Goal: Task Accomplishment & Management: Use online tool/utility

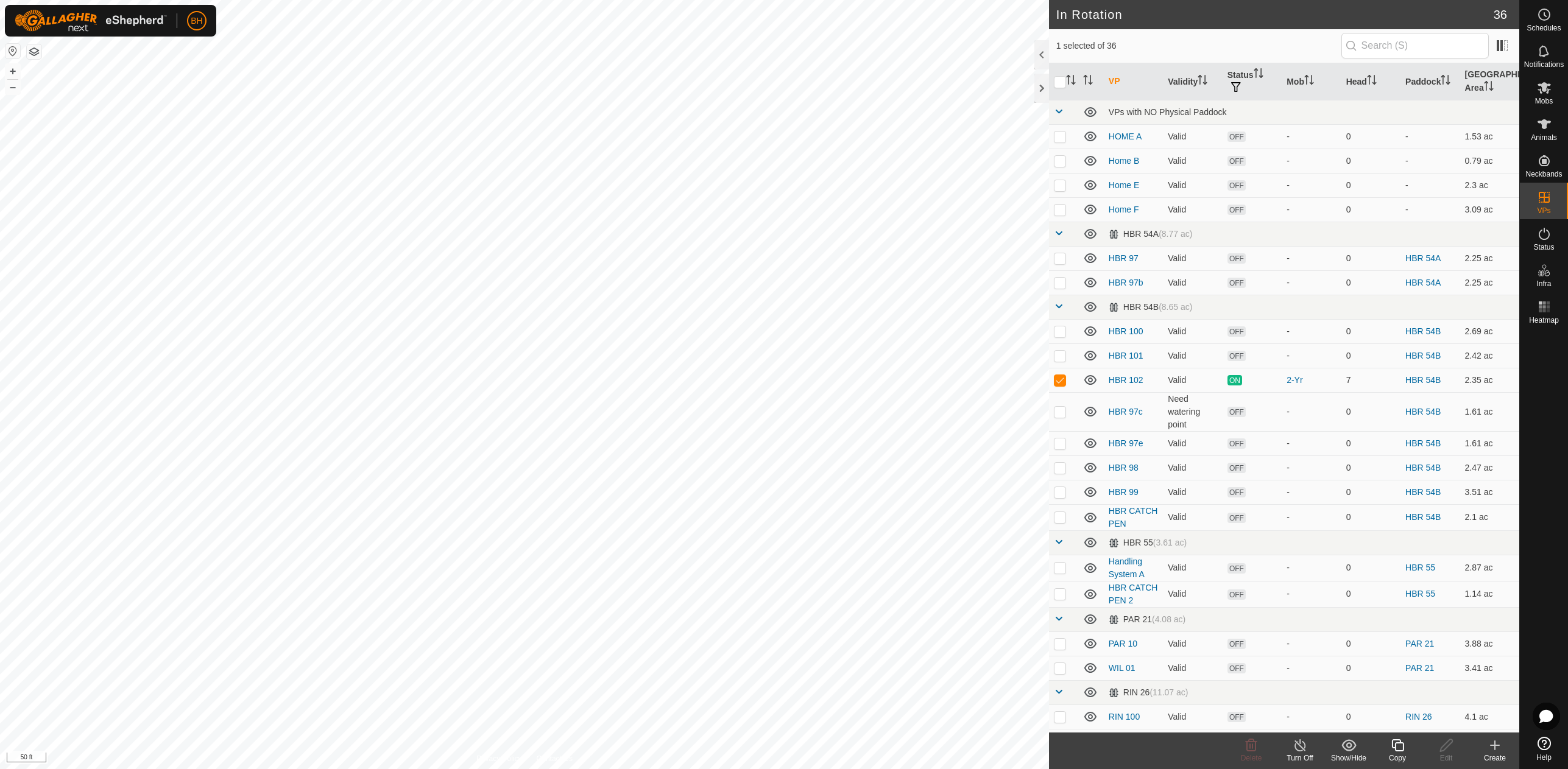
click at [1398, 749] on icon at bounding box center [1398, 745] width 15 height 15
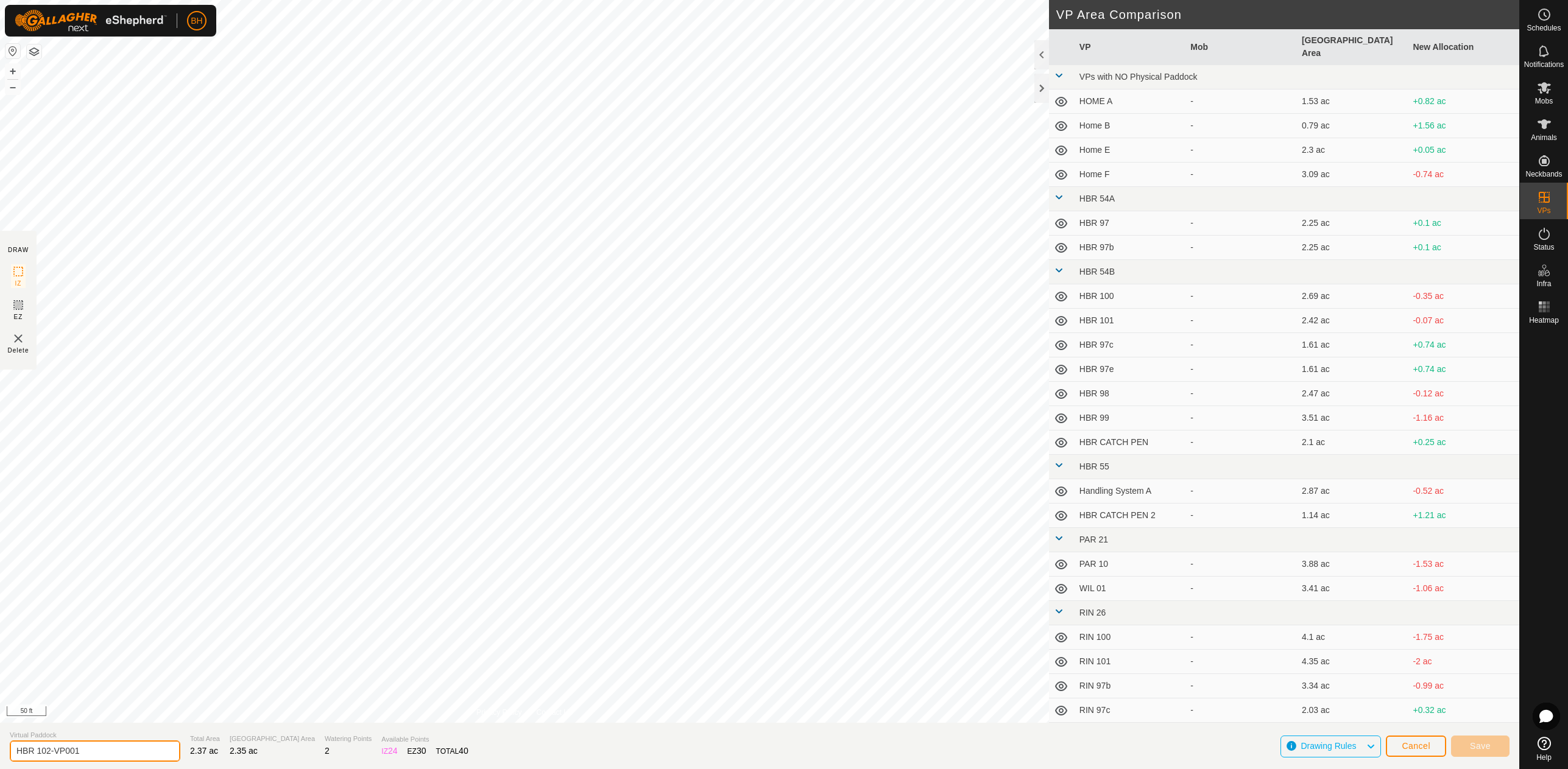
drag, startPoint x: 48, startPoint y: 749, endPoint x: 115, endPoint y: 757, distance: 67.5
click at [115, 757] on input "HBR 102-VP001" at bounding box center [95, 751] width 170 height 21
type input "HBR 103"
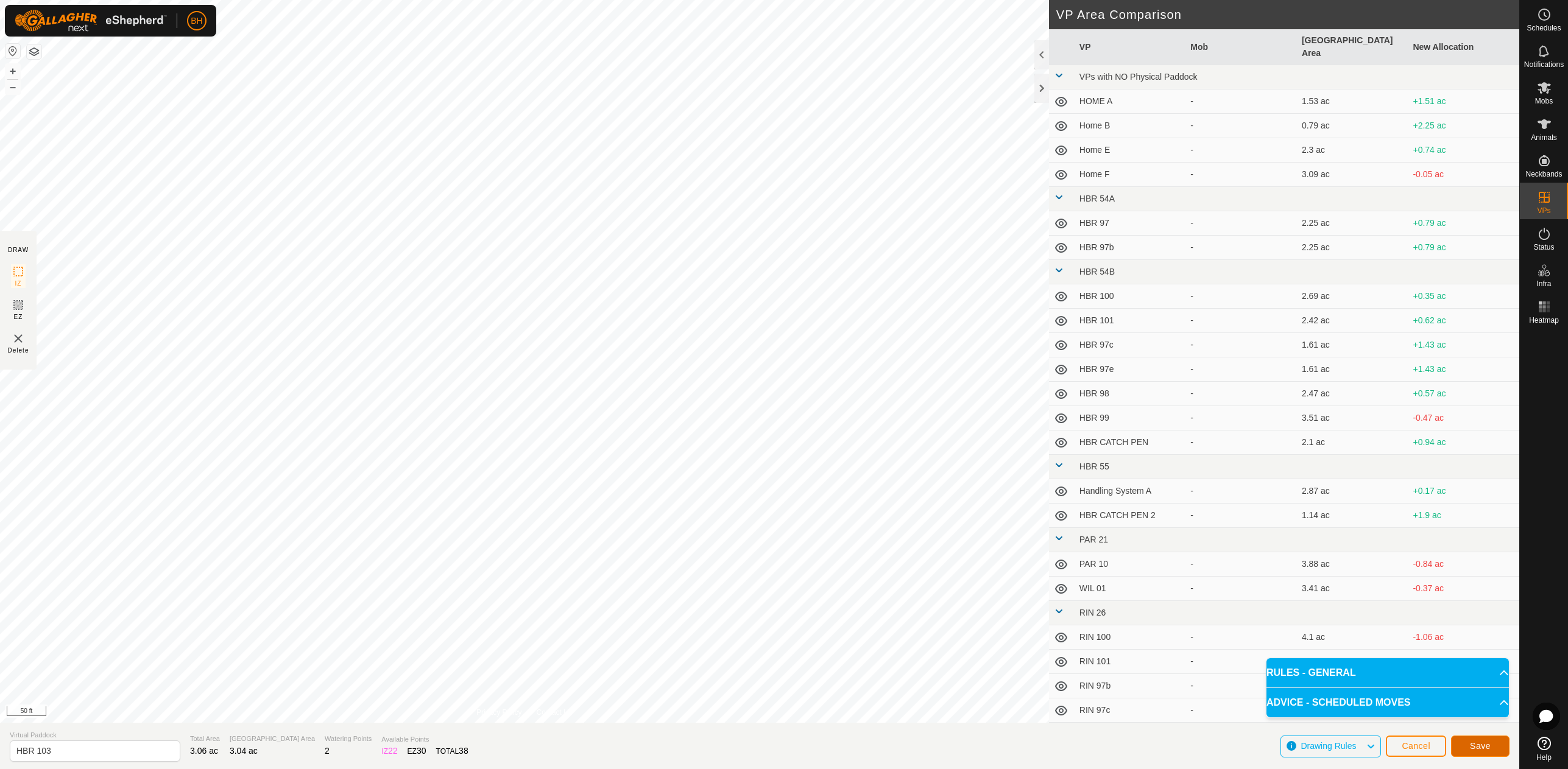
click at [1492, 750] on button "Save" at bounding box center [1480, 746] width 58 height 21
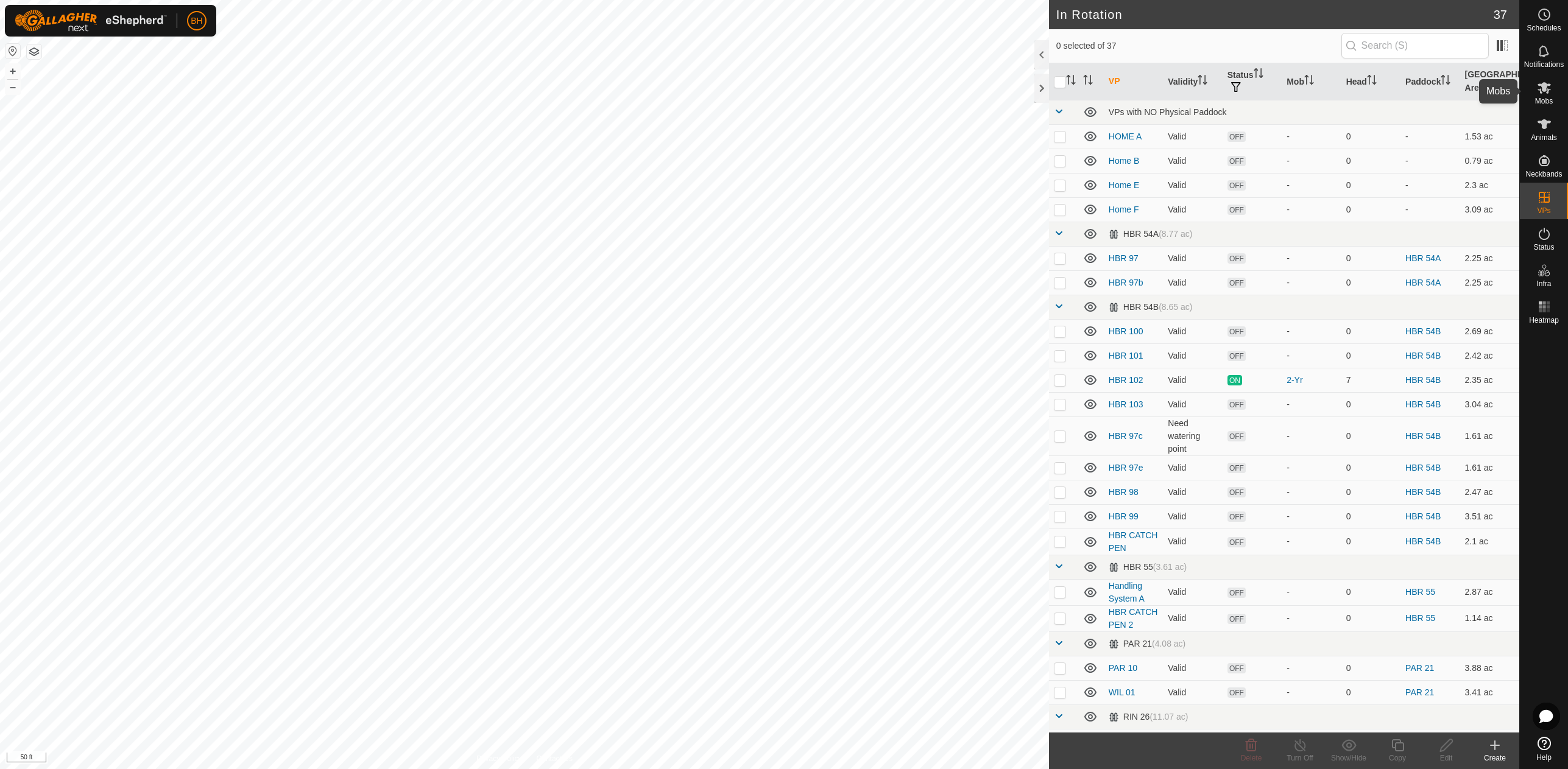
click at [1547, 88] on icon at bounding box center [1544, 87] width 15 height 15
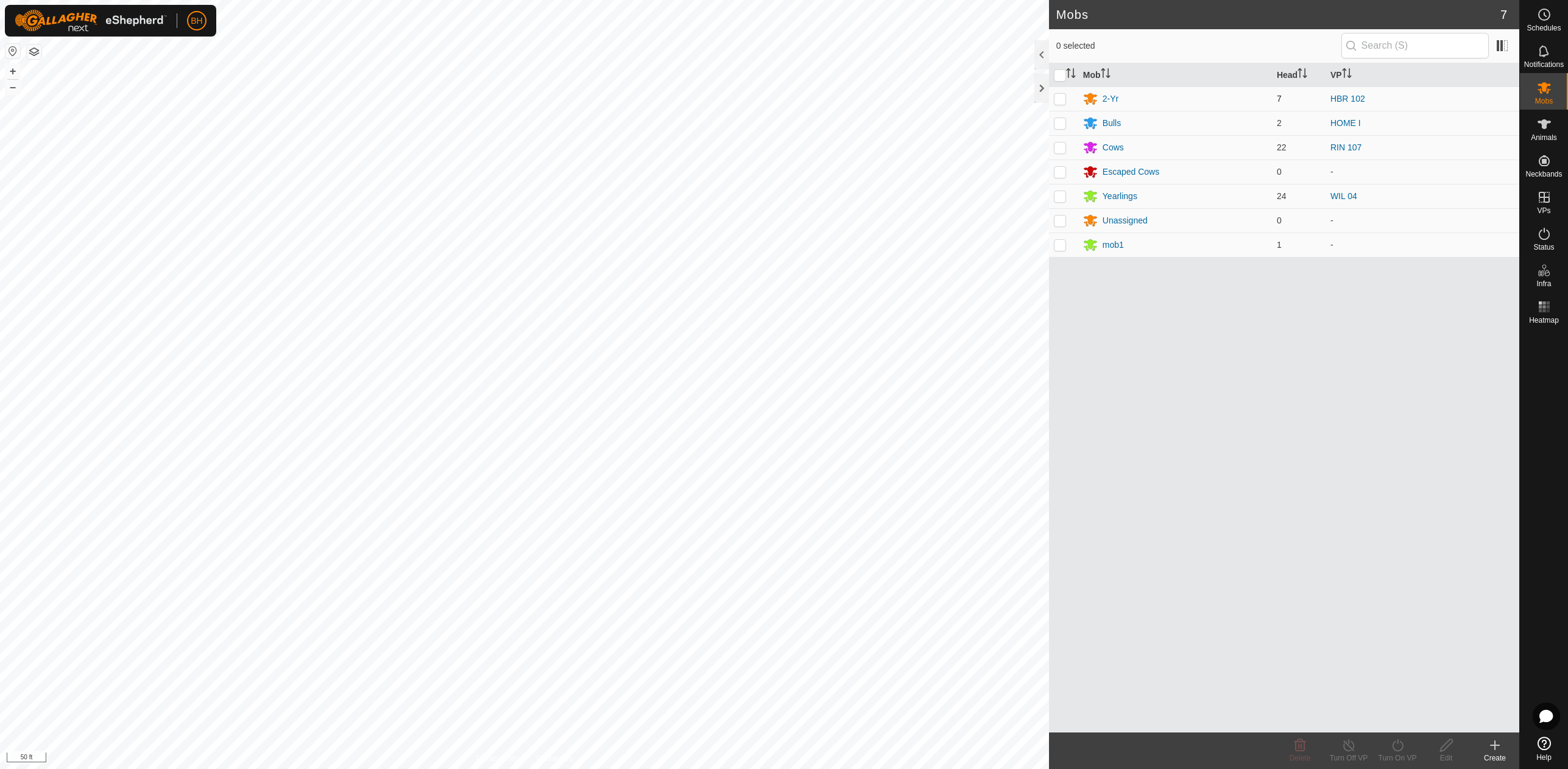
click at [1060, 98] on p-checkbox at bounding box center [1060, 99] width 12 height 10
checkbox input "true"
click at [1406, 756] on div "Turn On VP" at bounding box center [1398, 758] width 49 height 11
click at [1417, 726] on link "Now" at bounding box center [1434, 718] width 121 height 25
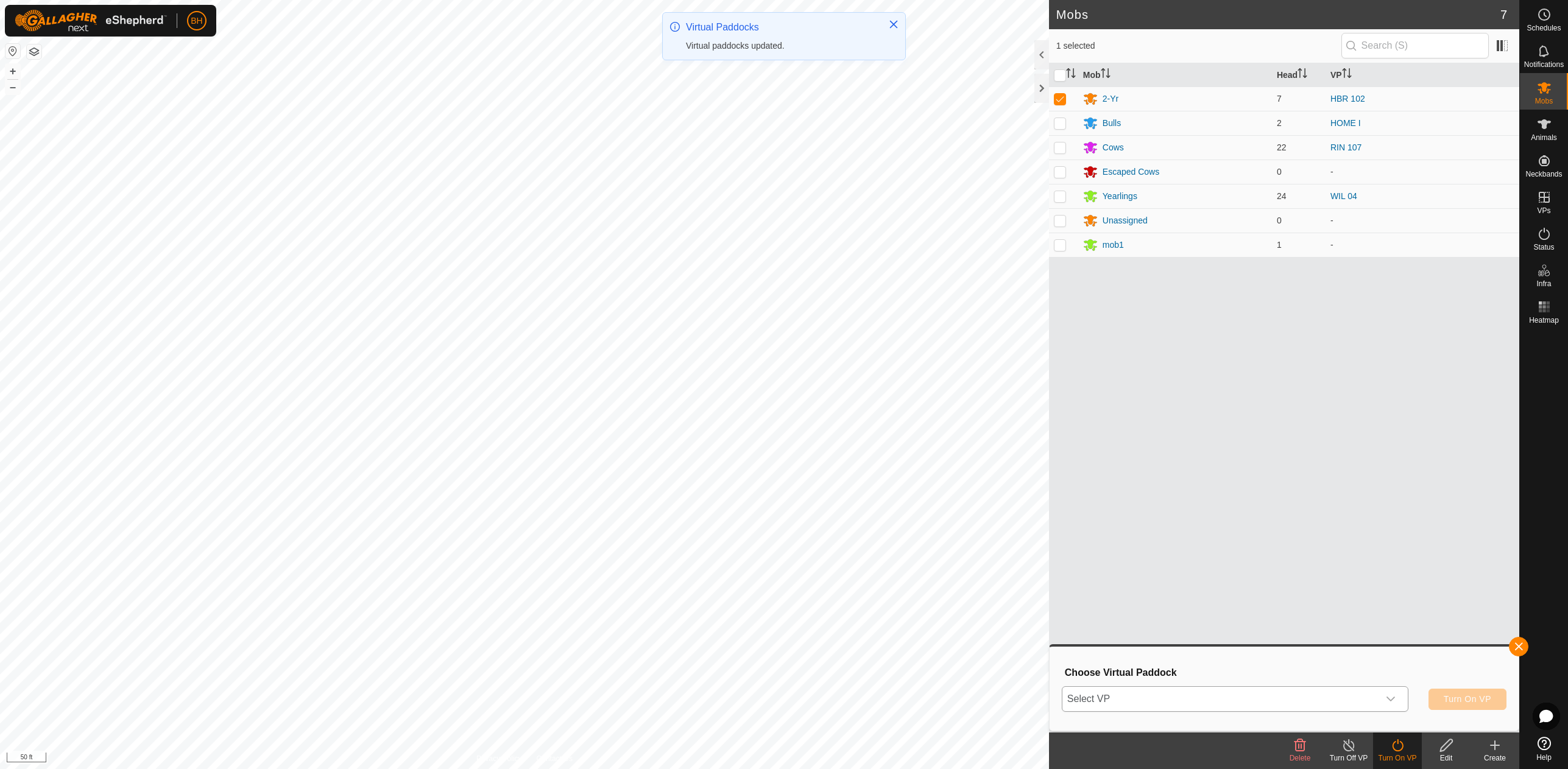
click at [1378, 708] on div "dropdown trigger" at bounding box center [1390, 699] width 25 height 25
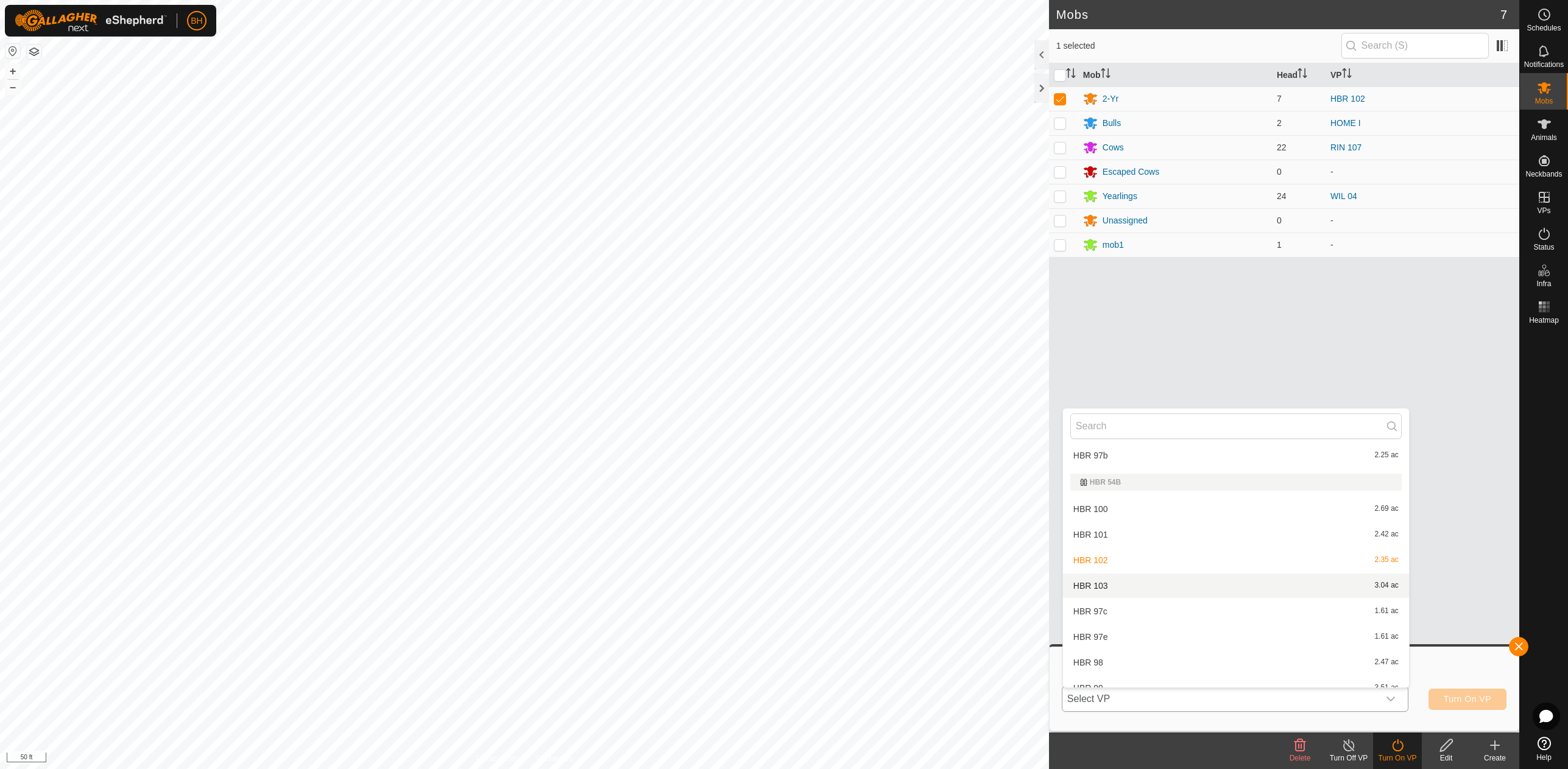
scroll to position [183, 0]
click at [1088, 587] on li "HBR 103 3.04 ac" at bounding box center [1236, 588] width 346 height 25
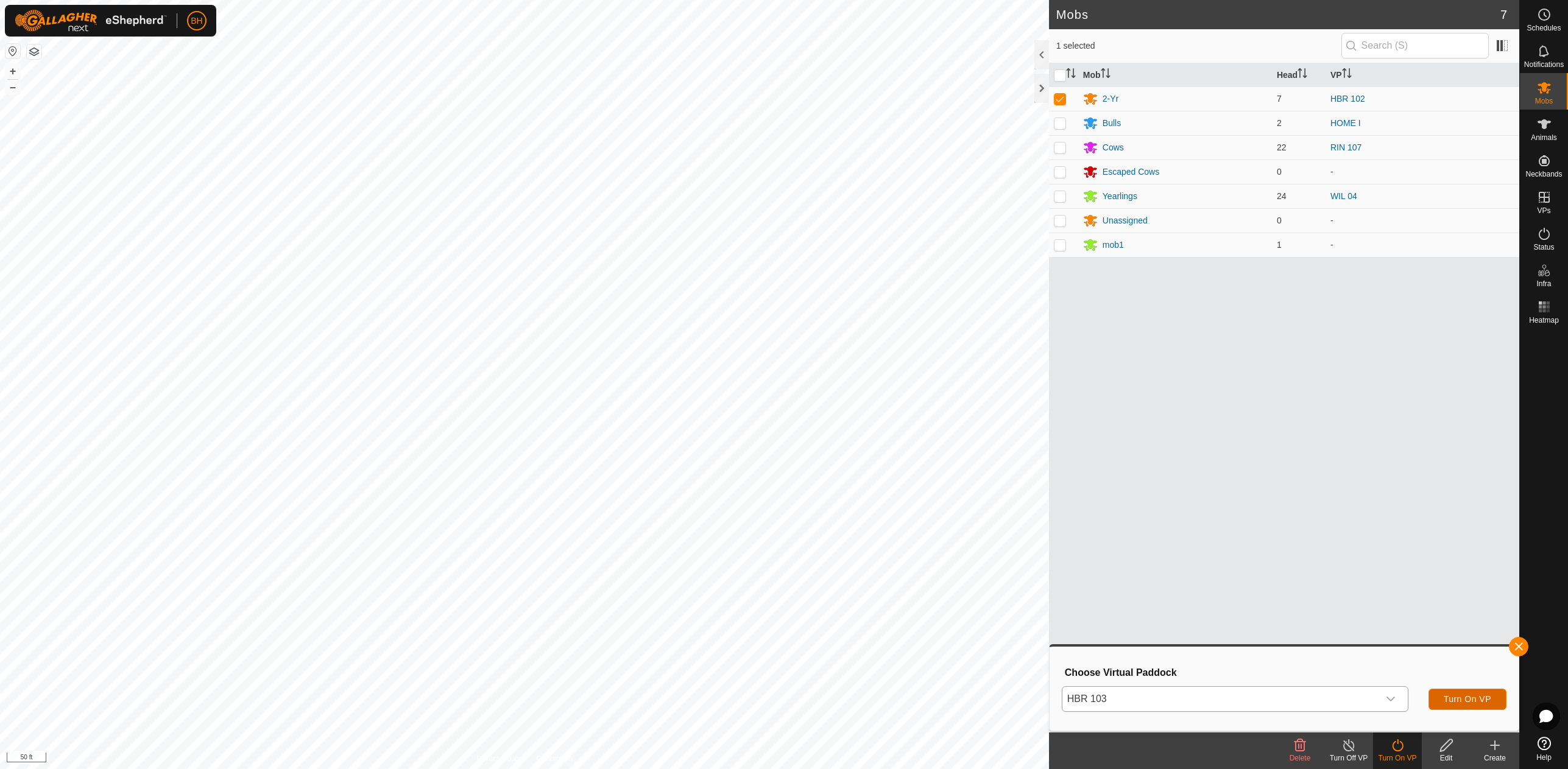
click at [1474, 701] on span "Turn On VP" at bounding box center [1467, 699] width 48 height 10
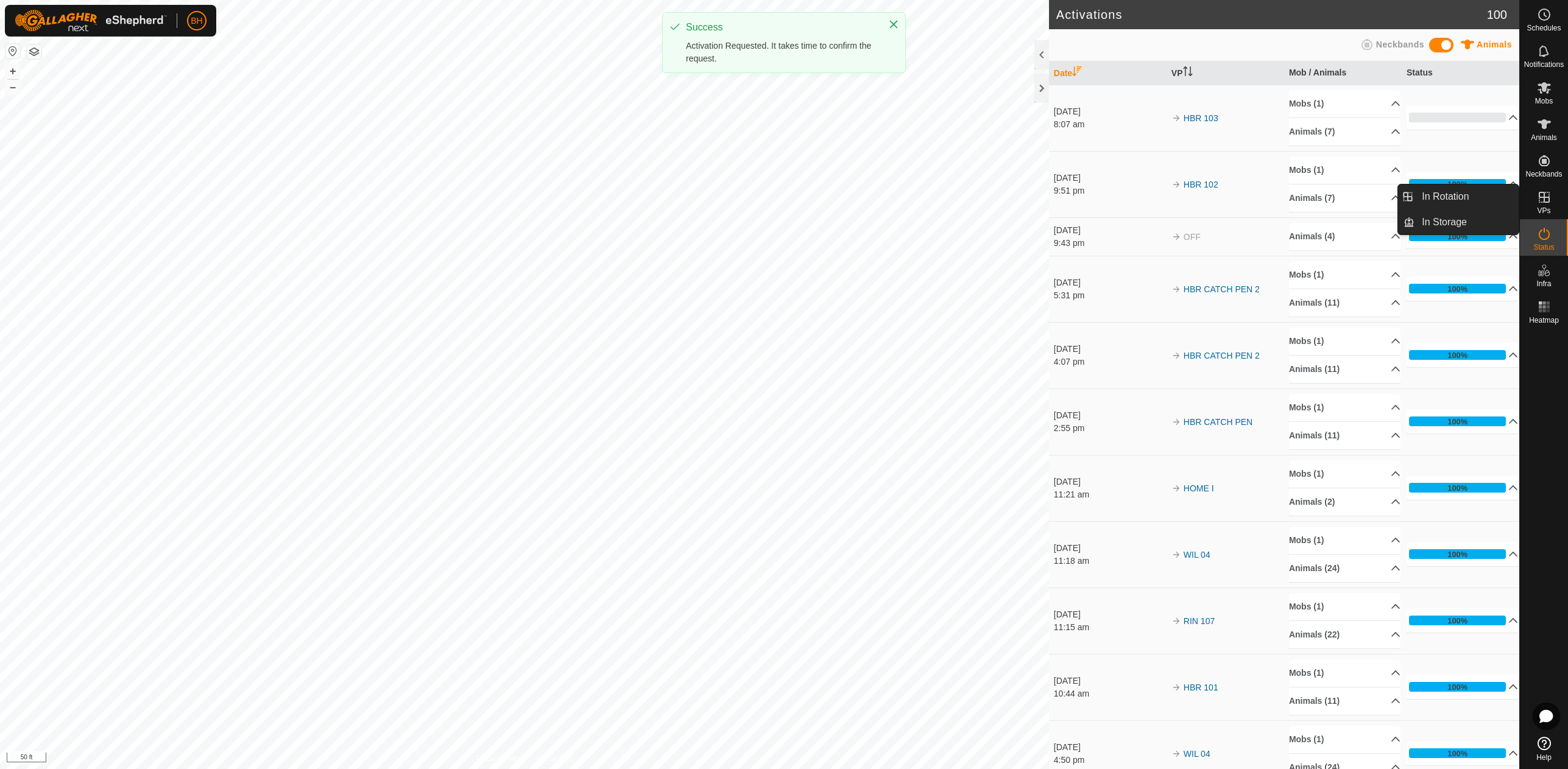
click at [1539, 198] on icon at bounding box center [1544, 197] width 15 height 15
click at [1458, 195] on link "In Rotation" at bounding box center [1466, 197] width 104 height 25
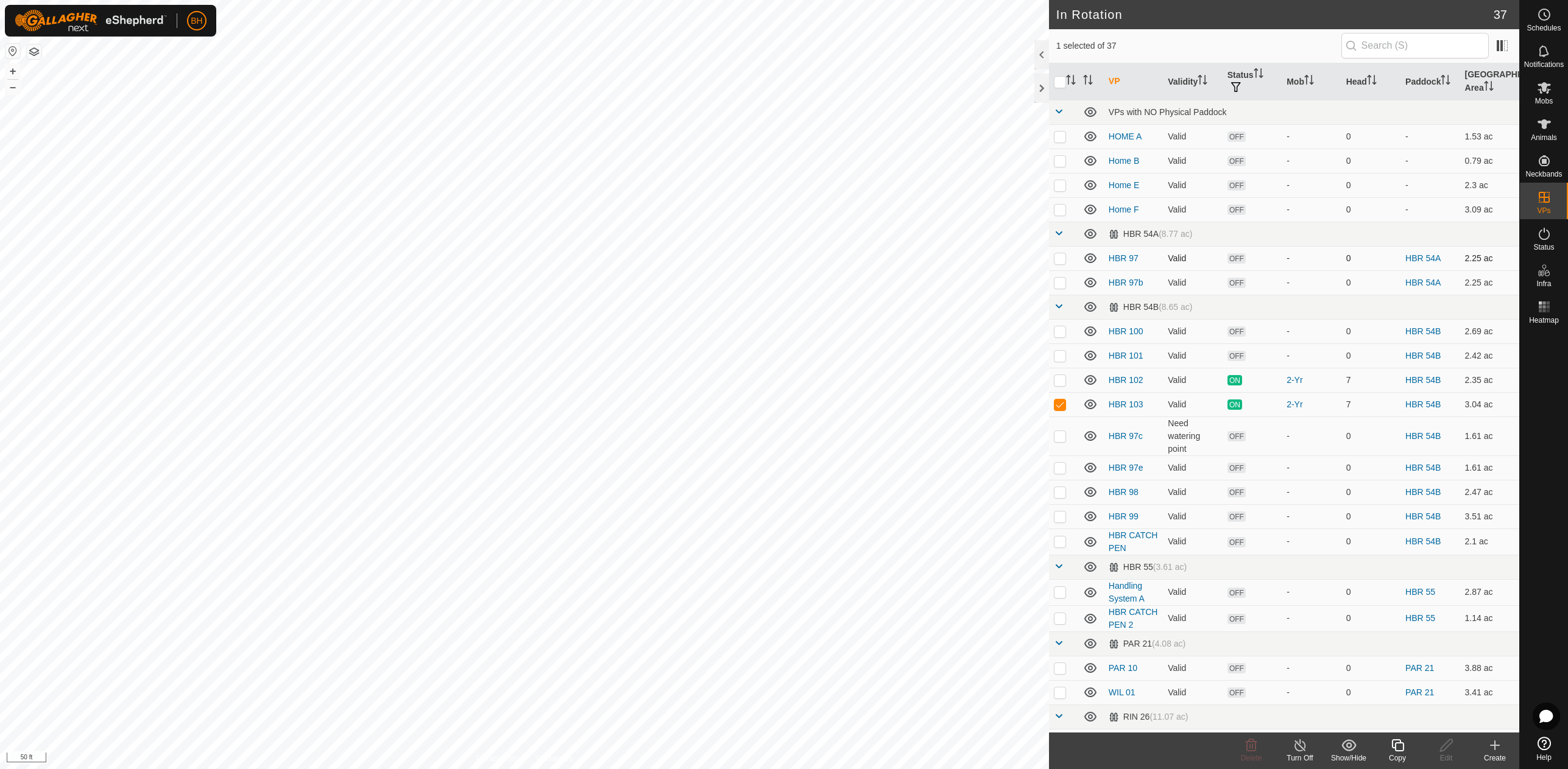
click at [1063, 260] on p-checkbox at bounding box center [1060, 258] width 12 height 10
checkbox input "true"
click at [1058, 282] on p-checkbox at bounding box center [1060, 282] width 12 height 10
checkbox input "true"
click at [1060, 403] on p-checkbox at bounding box center [1060, 404] width 12 height 10
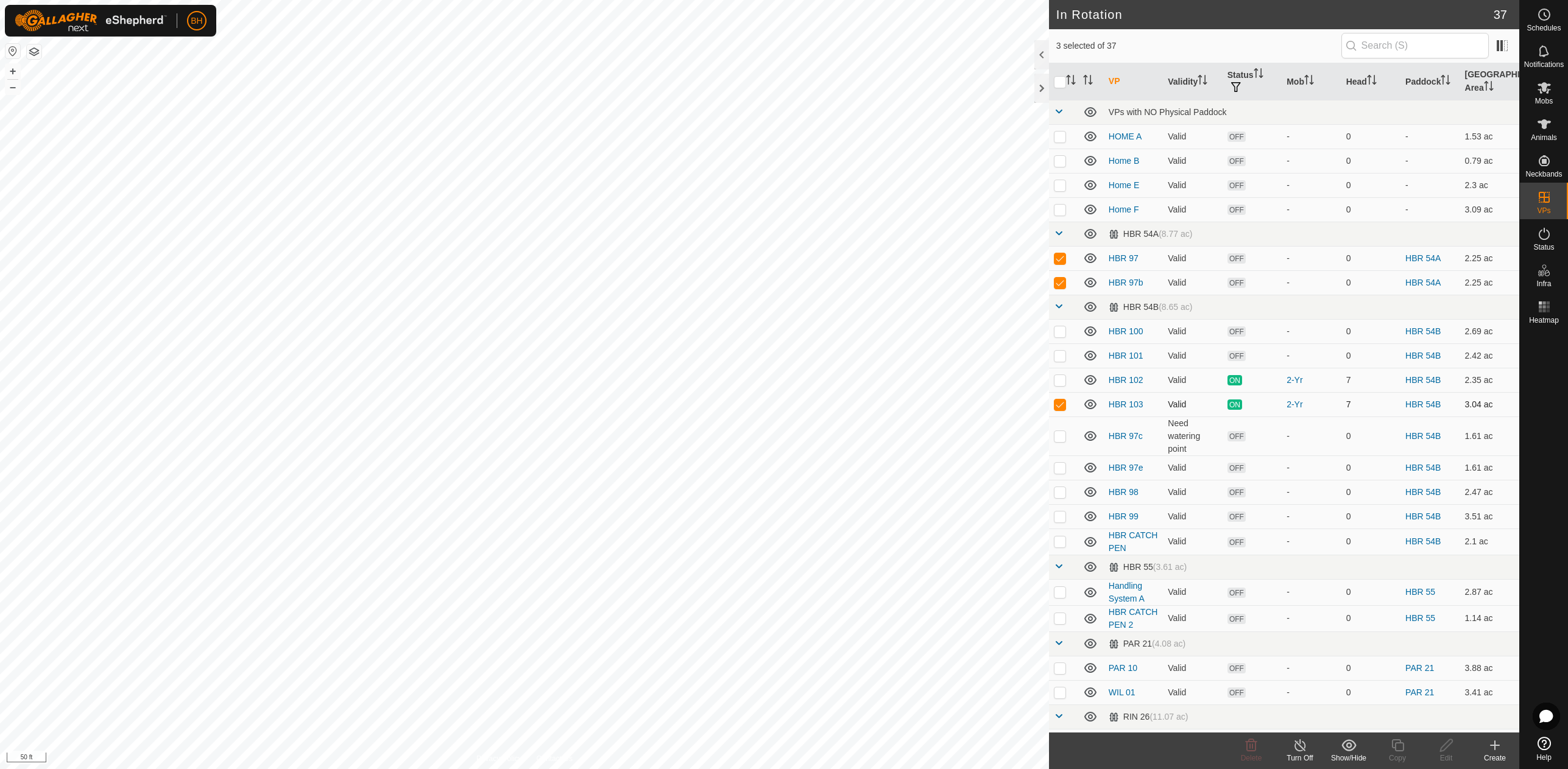
checkbox input "false"
click at [1066, 358] on td at bounding box center [1064, 355] width 29 height 25
checkbox input "true"
click at [1054, 334] on p-checkbox at bounding box center [1060, 331] width 12 height 10
checkbox input "true"
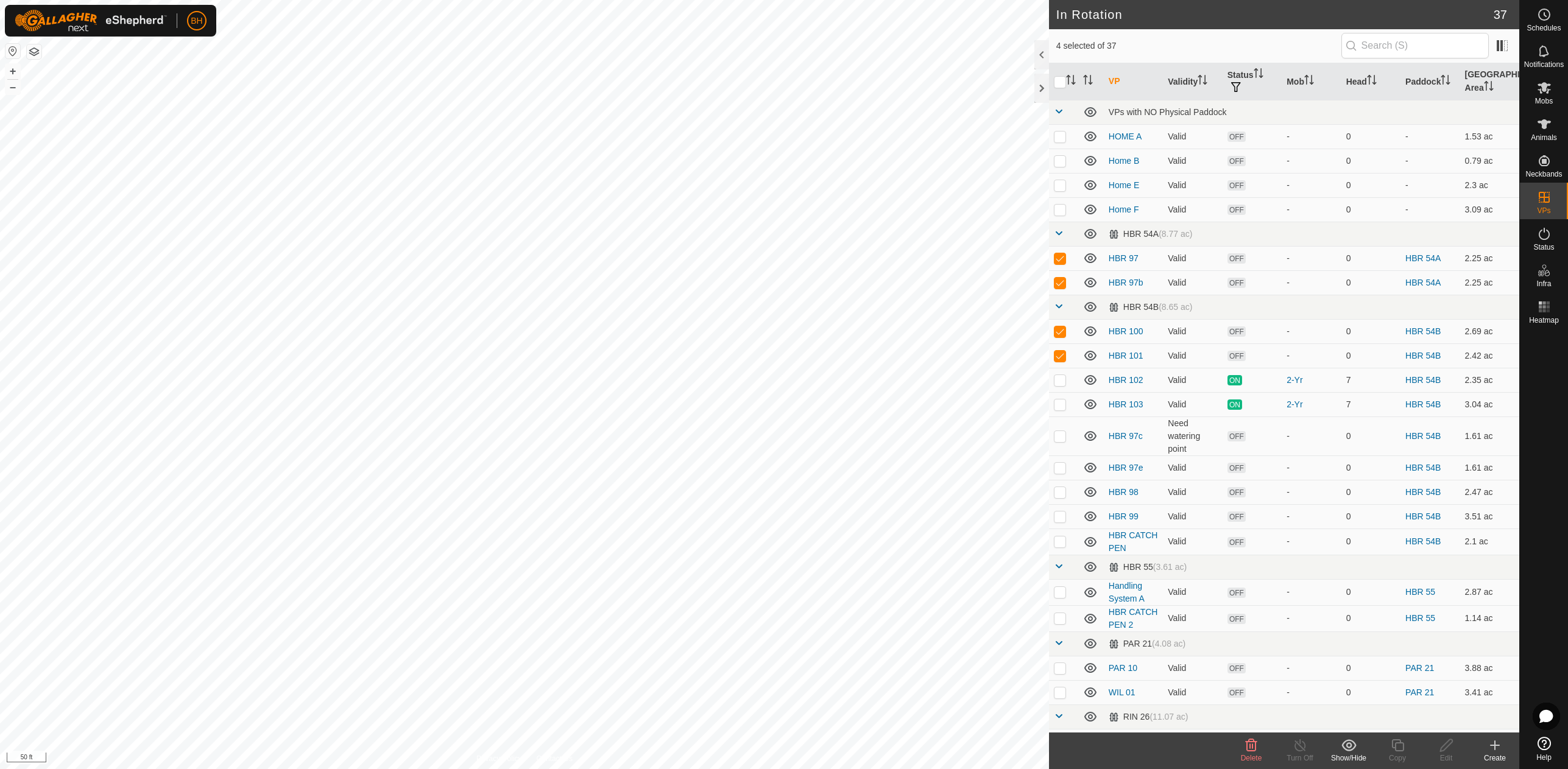
click at [1252, 752] on div "Delete" at bounding box center [1251, 758] width 49 height 11
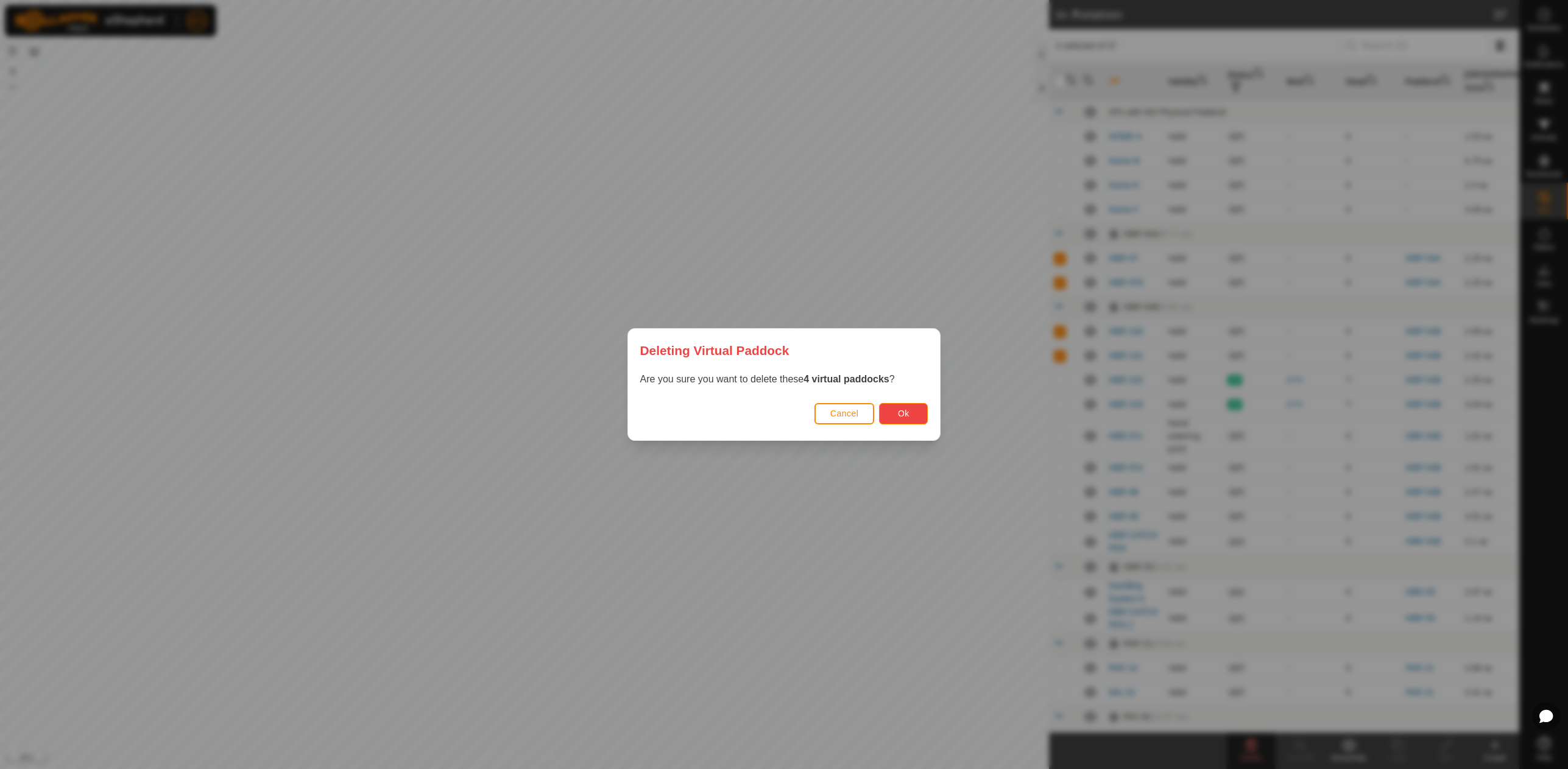
click at [915, 415] on button "Ok" at bounding box center [903, 413] width 49 height 21
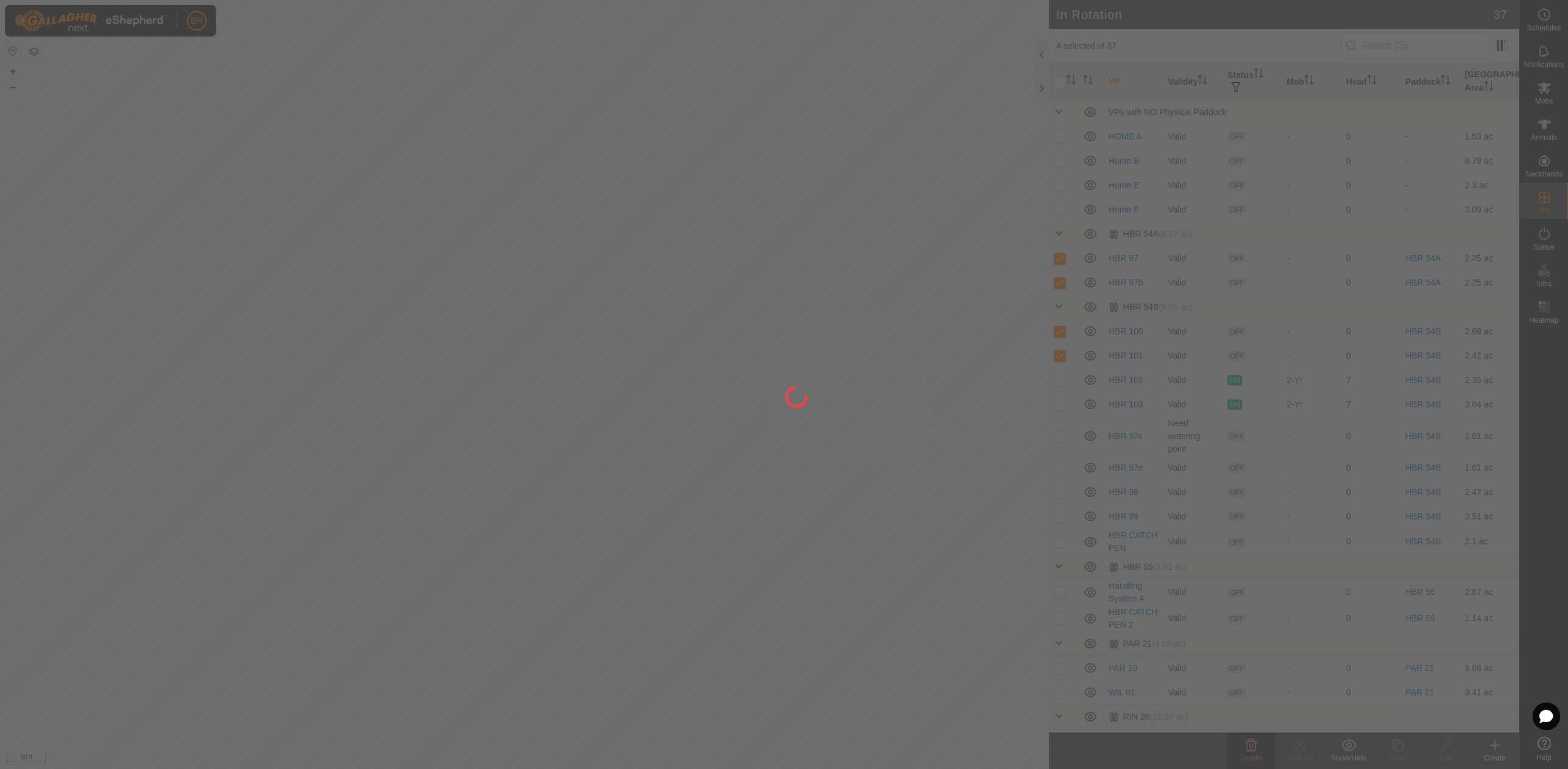
checkbox input "false"
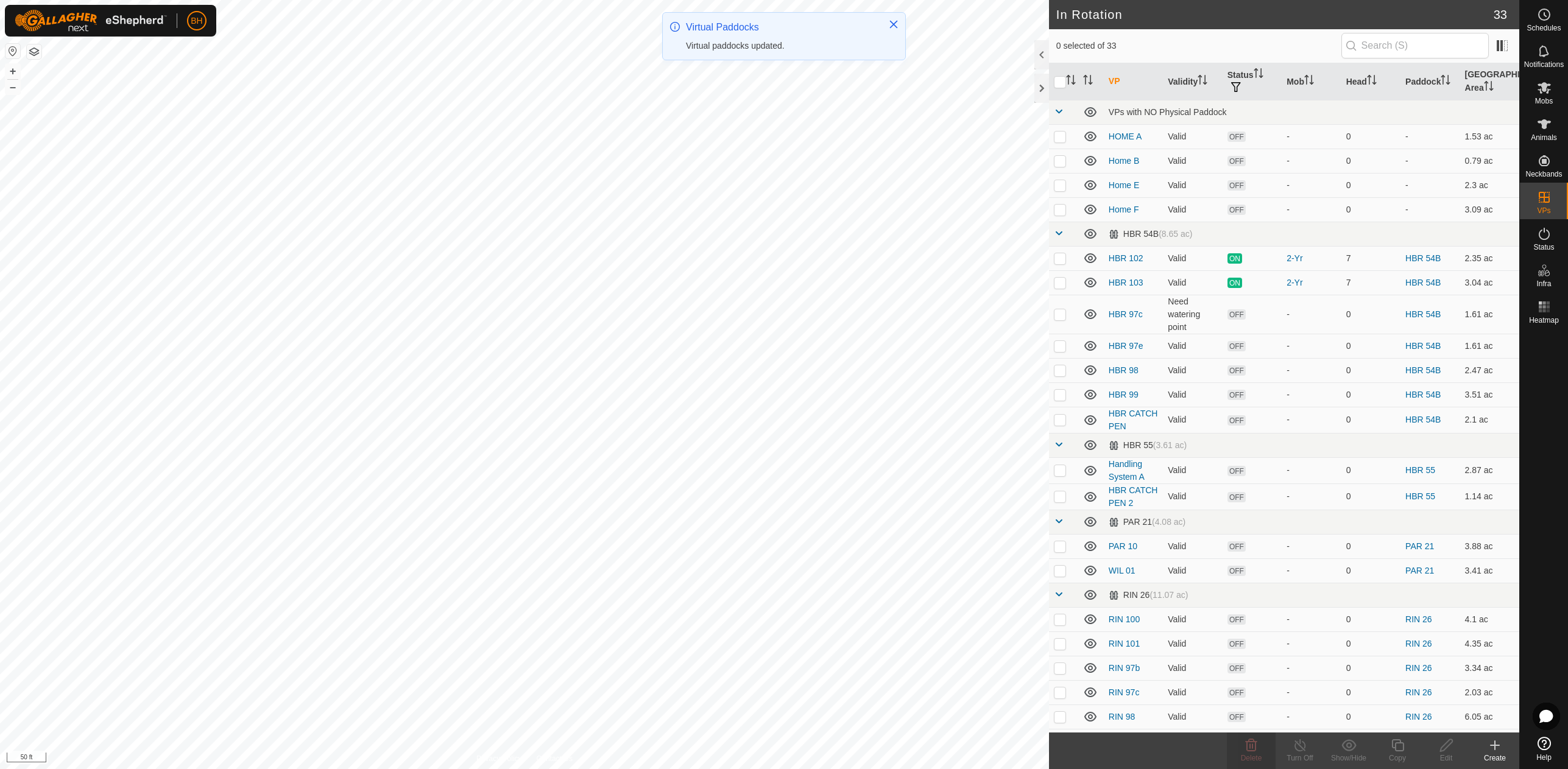
click at [1066, 317] on td at bounding box center [1064, 314] width 29 height 39
checkbox input "true"
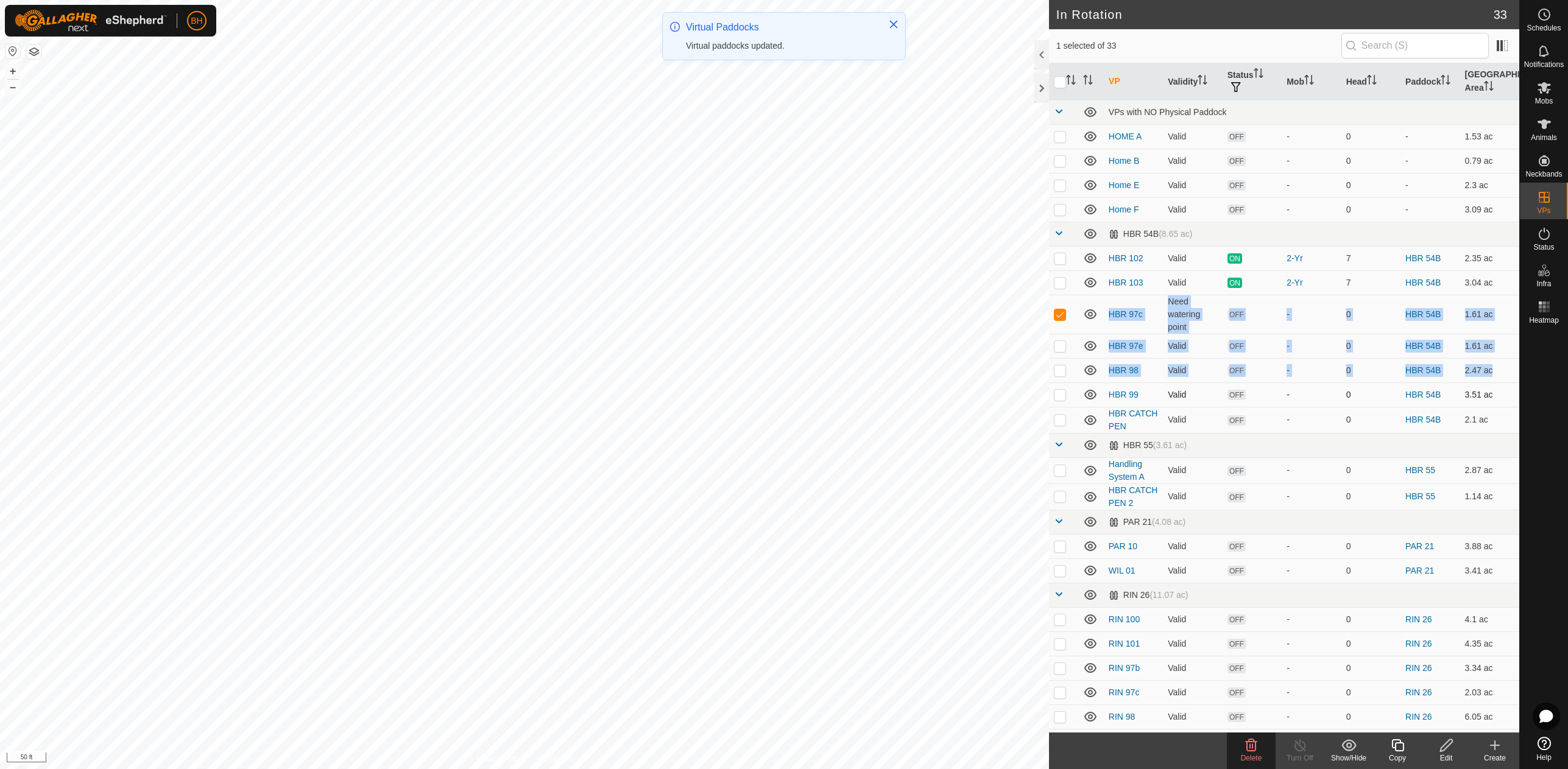
click at [1058, 393] on p-checkbox at bounding box center [1060, 394] width 12 height 10
checkbox input "true"
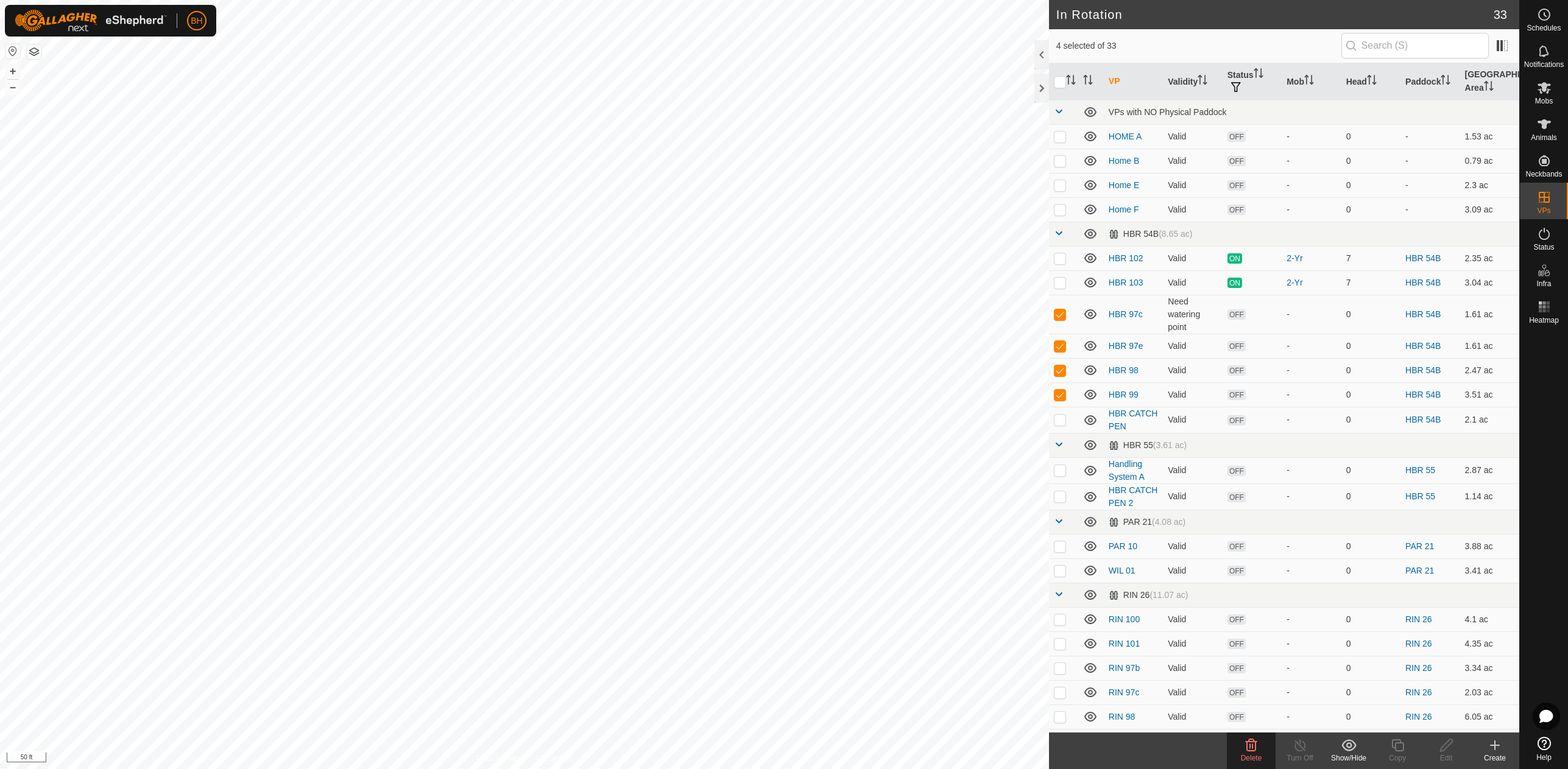
click at [1253, 750] on icon at bounding box center [1251, 745] width 11 height 12
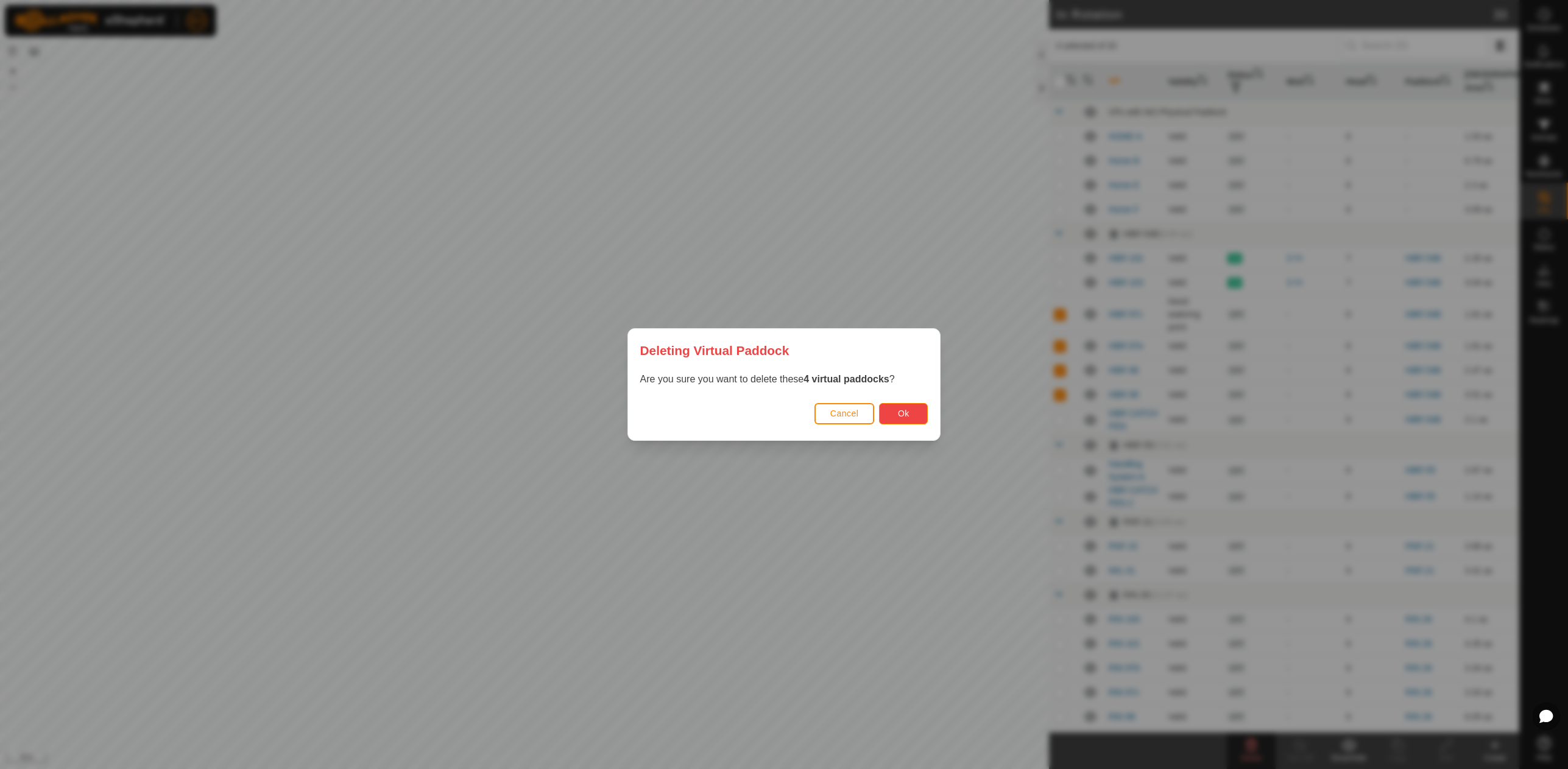
click at [908, 418] on span "Ok" at bounding box center [903, 413] width 11 height 10
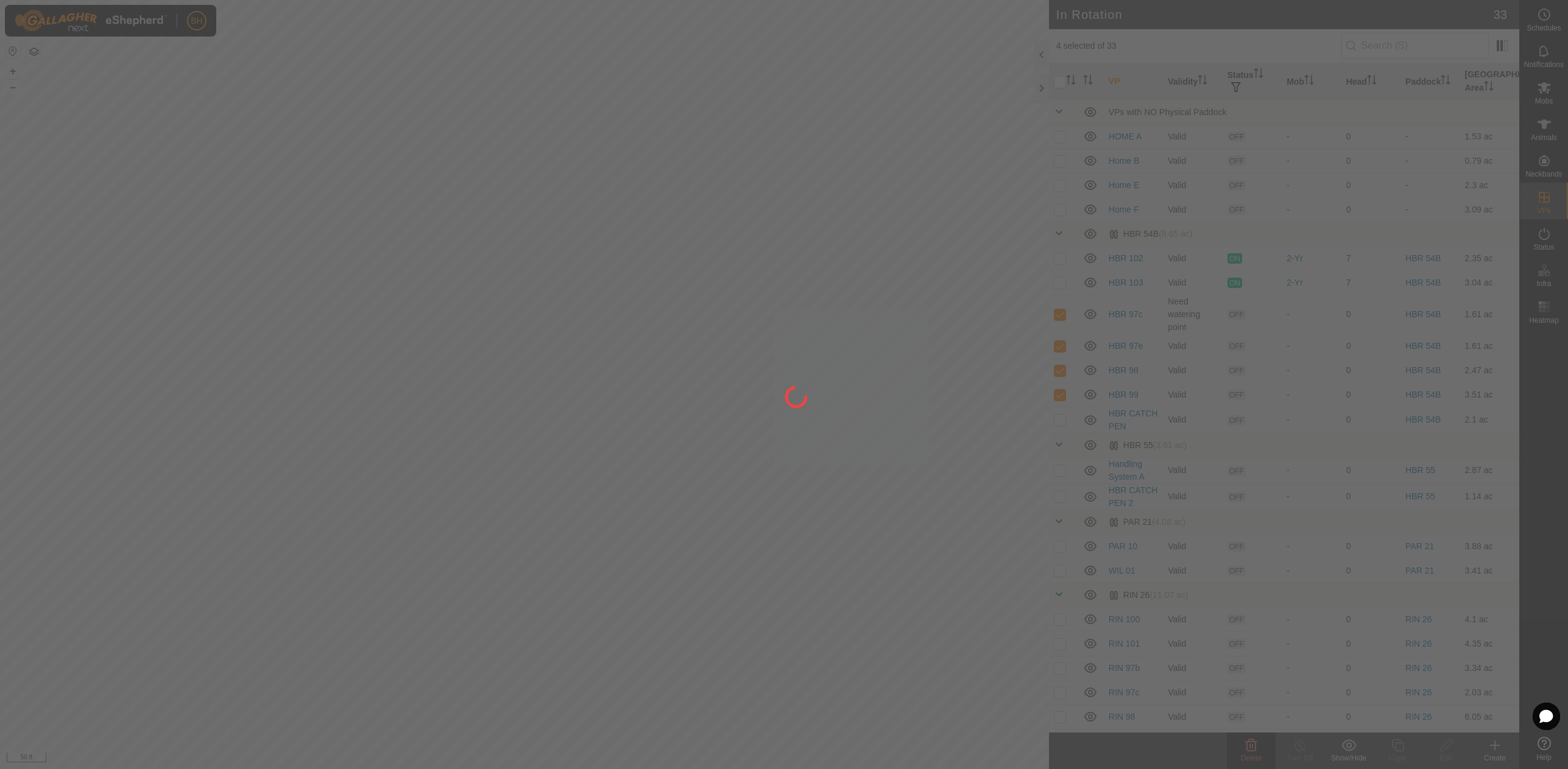
checkbox input "false"
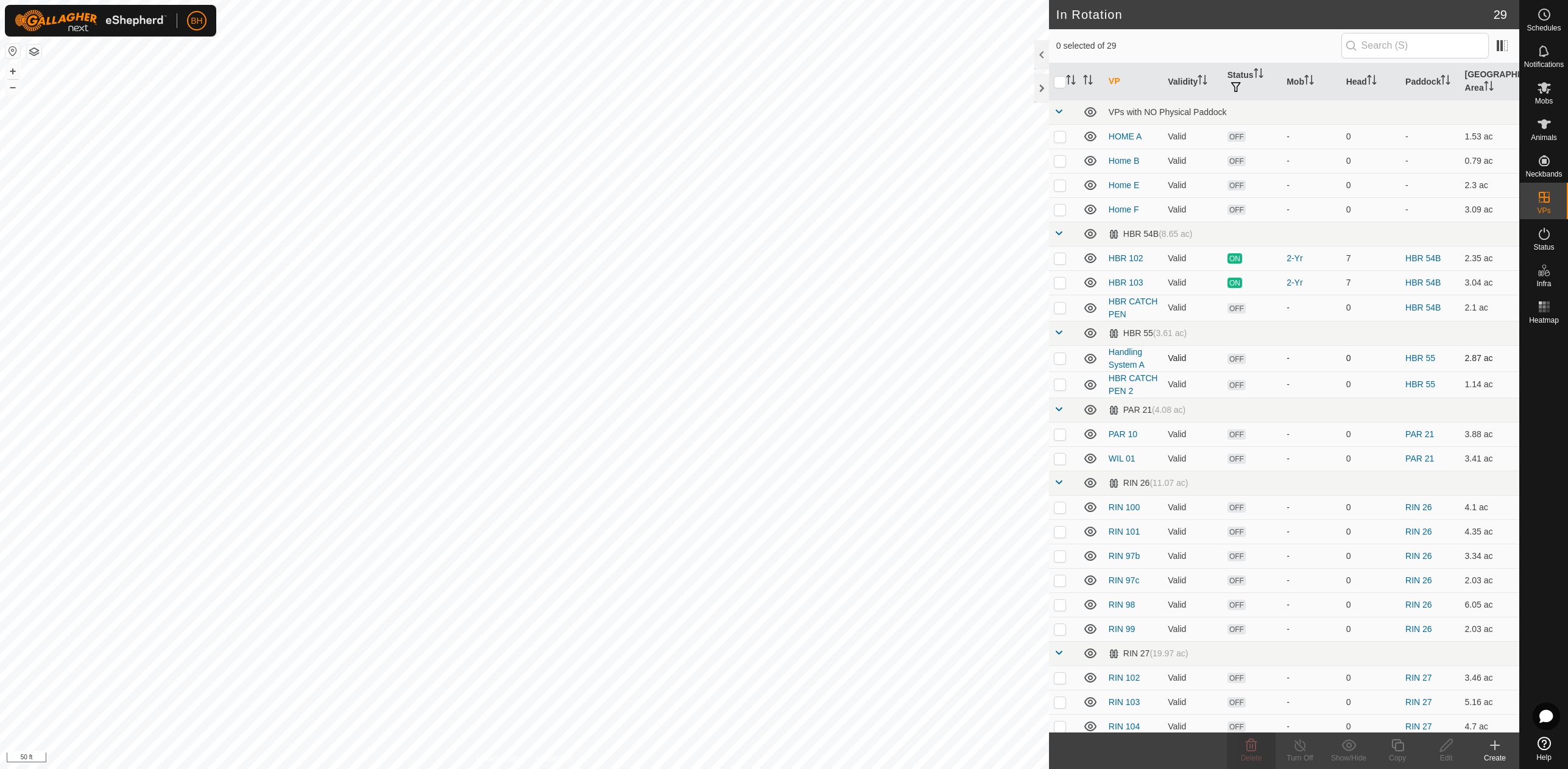
click at [1062, 363] on p-checkbox at bounding box center [1060, 358] width 12 height 10
checkbox input "true"
click at [1062, 313] on p-checkbox at bounding box center [1060, 307] width 12 height 10
checkbox input "true"
click at [1250, 763] on div "Delete" at bounding box center [1251, 758] width 49 height 11
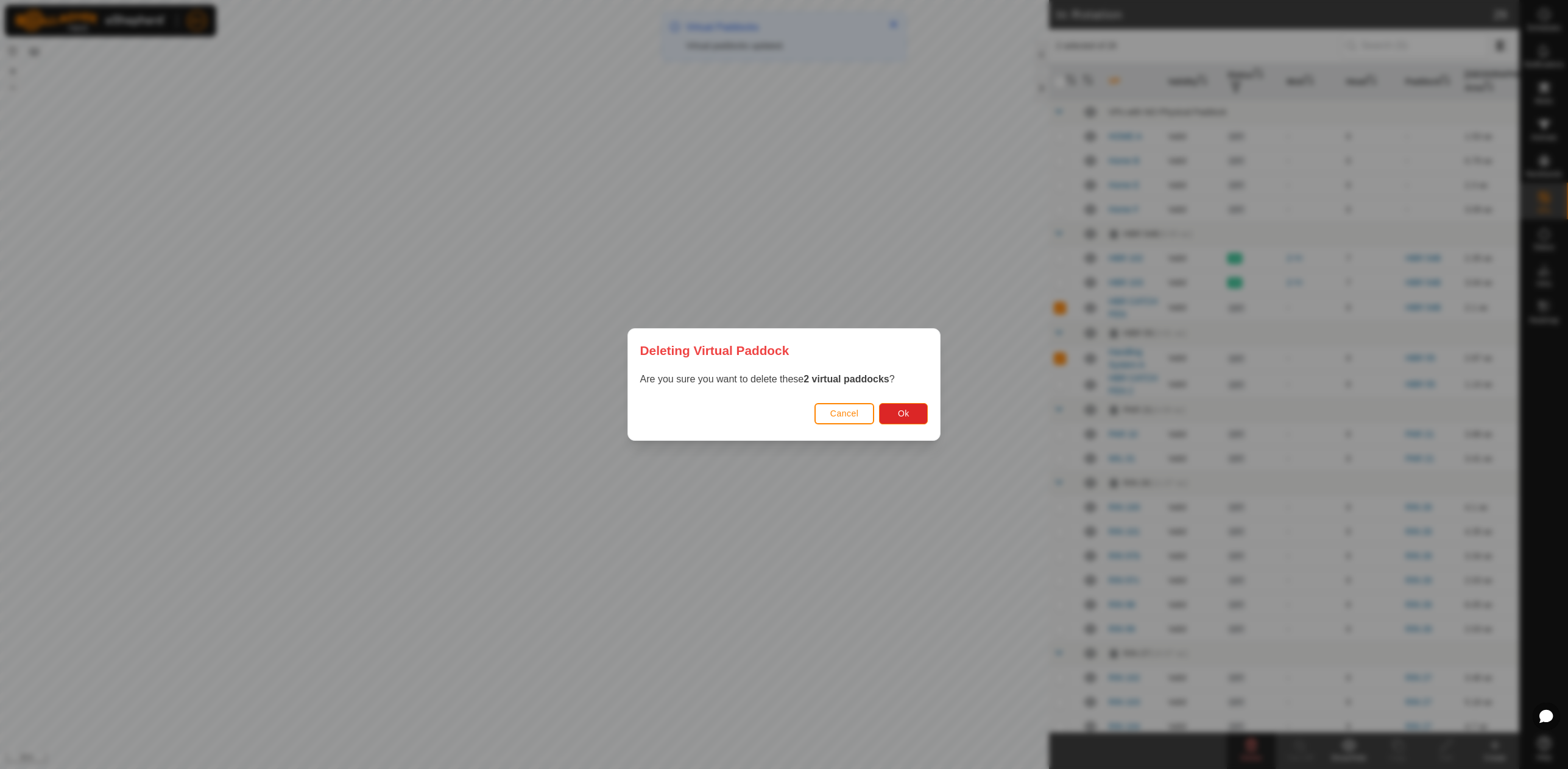
click at [919, 425] on div "Cancel Ok" at bounding box center [785, 419] width 313 height 42
click at [923, 413] on button "Ok" at bounding box center [903, 413] width 49 height 21
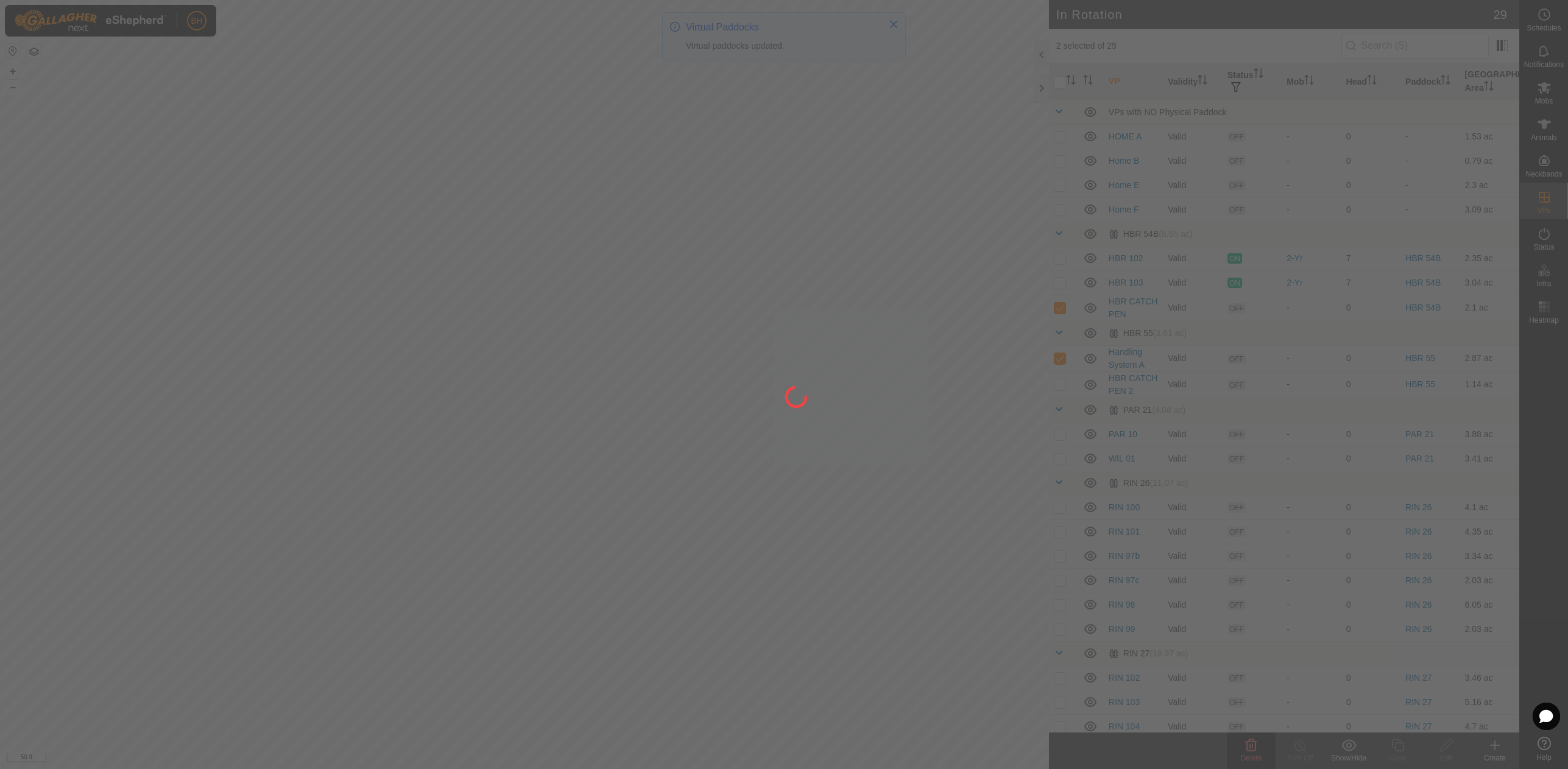
checkbox input "false"
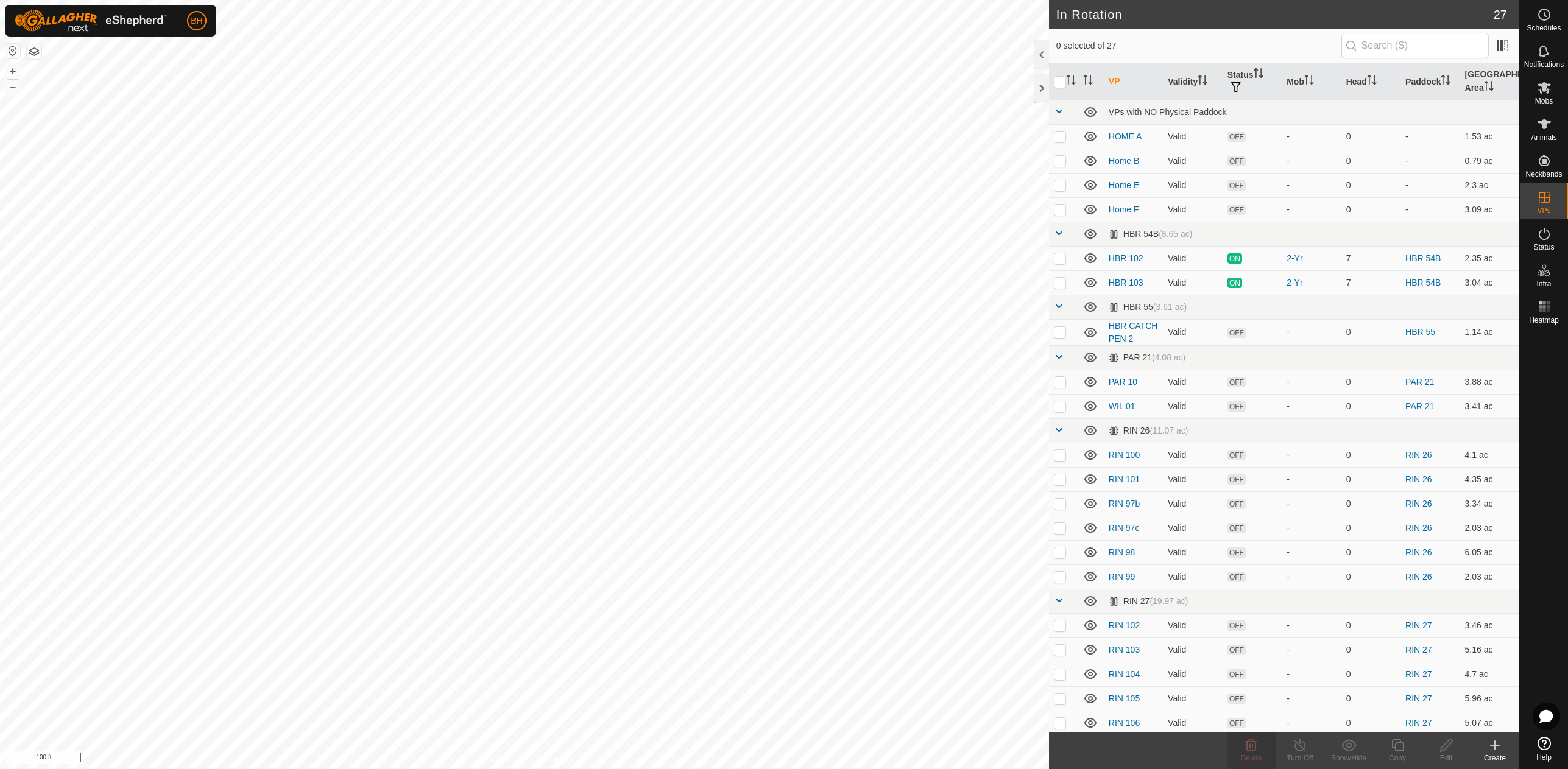
checkbox input "true"
click at [1398, 750] on icon at bounding box center [1397, 745] width 12 height 12
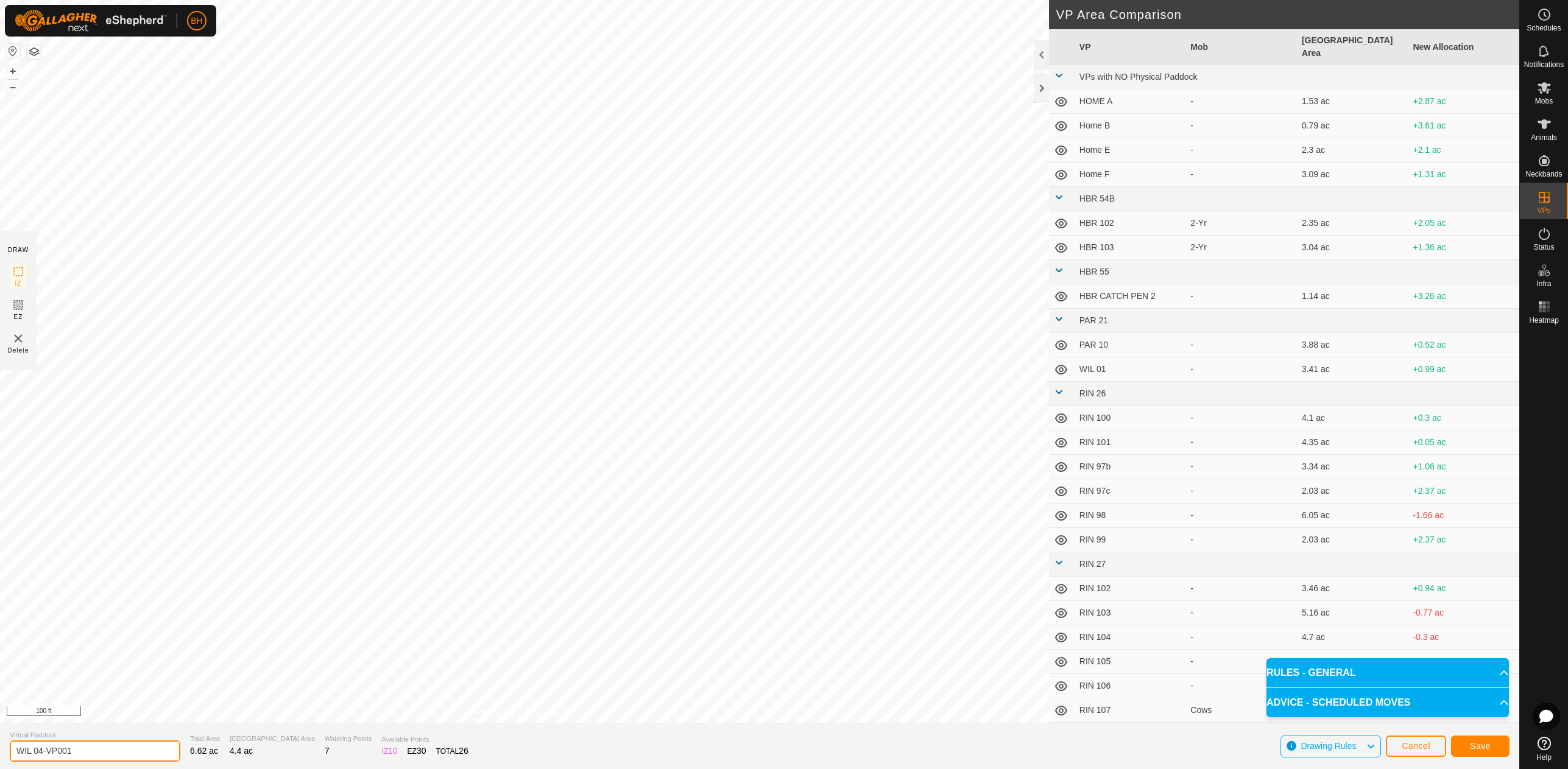
drag, startPoint x: 44, startPoint y: 755, endPoint x: 129, endPoint y: 760, distance: 85.1
click at [123, 759] on input "WIL 04-VP001" at bounding box center [95, 751] width 170 height 21
type input "WIL 05"
click at [1483, 748] on span "Save" at bounding box center [1480, 746] width 21 height 10
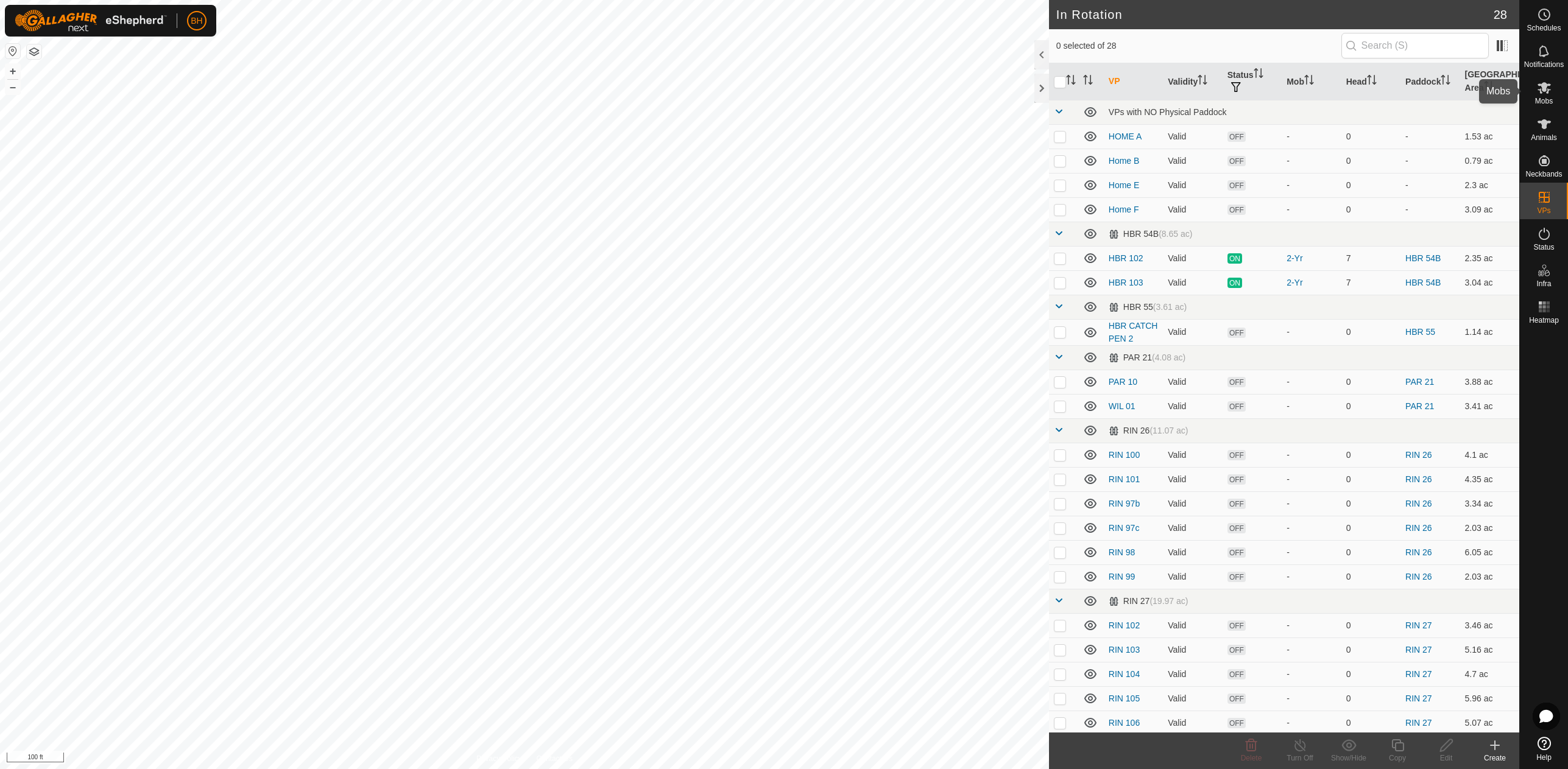
click at [1547, 95] on es-mob-svg-icon at bounding box center [1544, 87] width 22 height 19
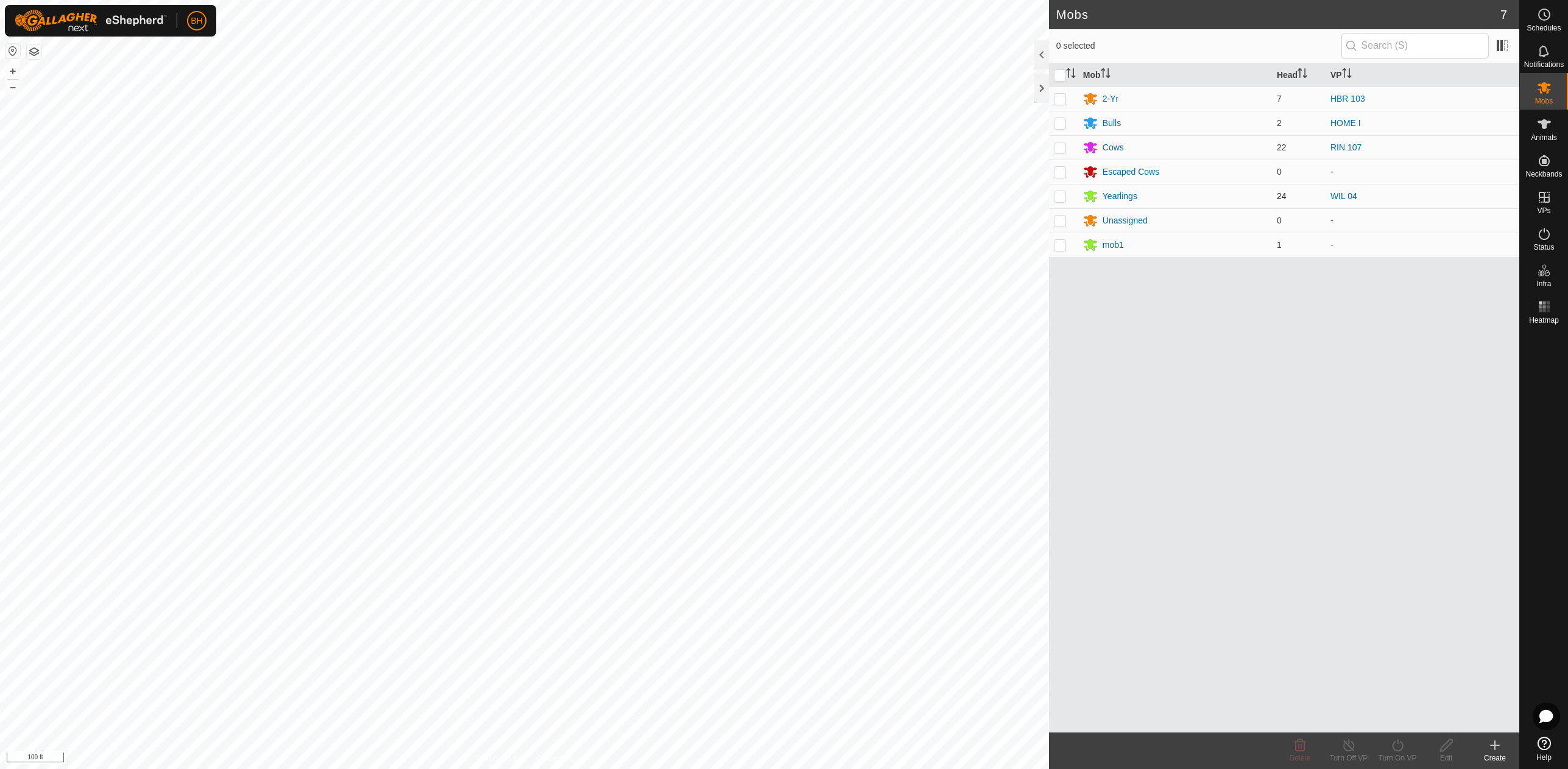
click at [1061, 200] on p-checkbox at bounding box center [1060, 196] width 12 height 10
checkbox input "true"
click at [1398, 742] on icon at bounding box center [1397, 745] width 11 height 12
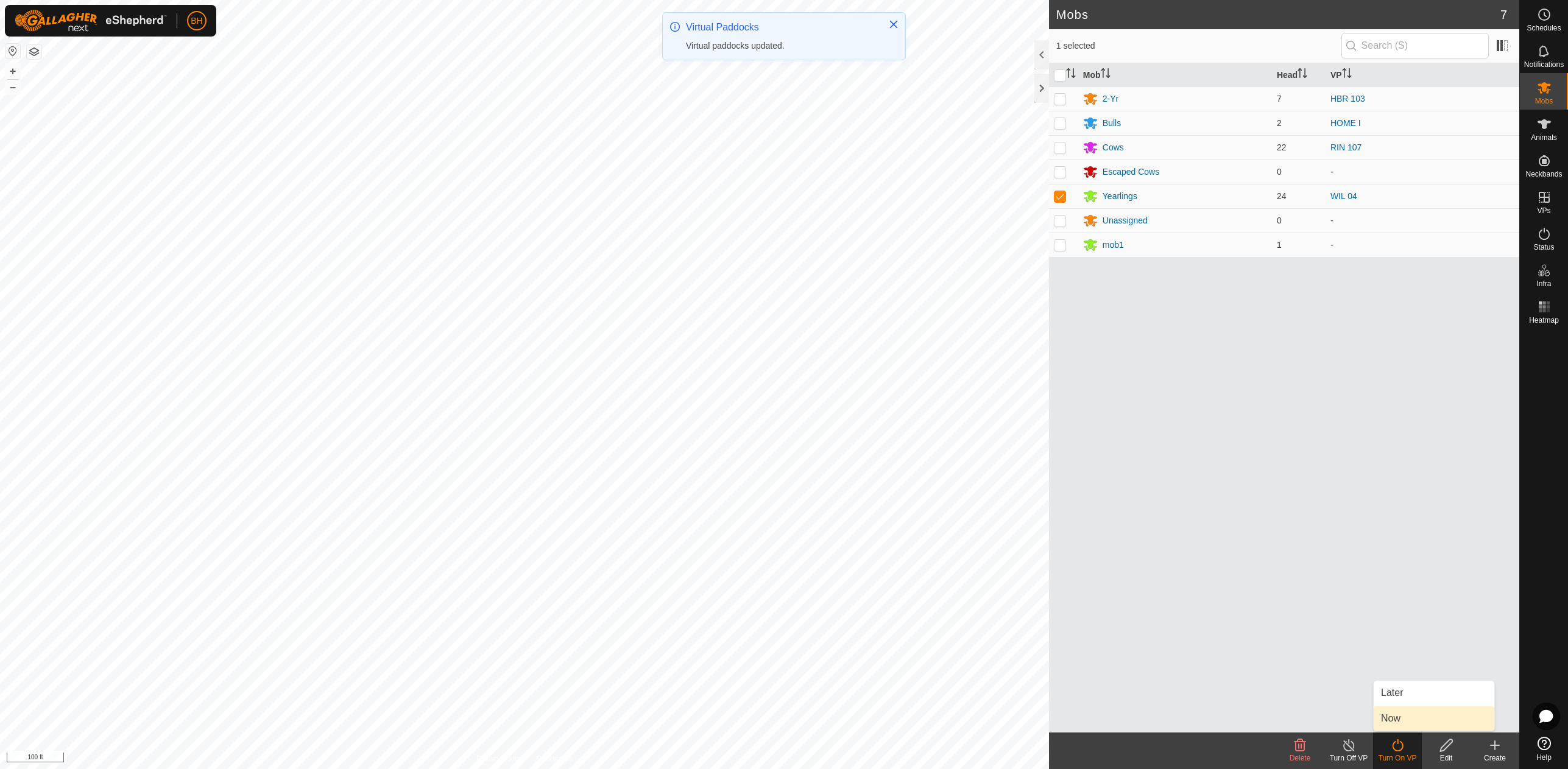
click at [1399, 723] on link "Now" at bounding box center [1434, 718] width 121 height 25
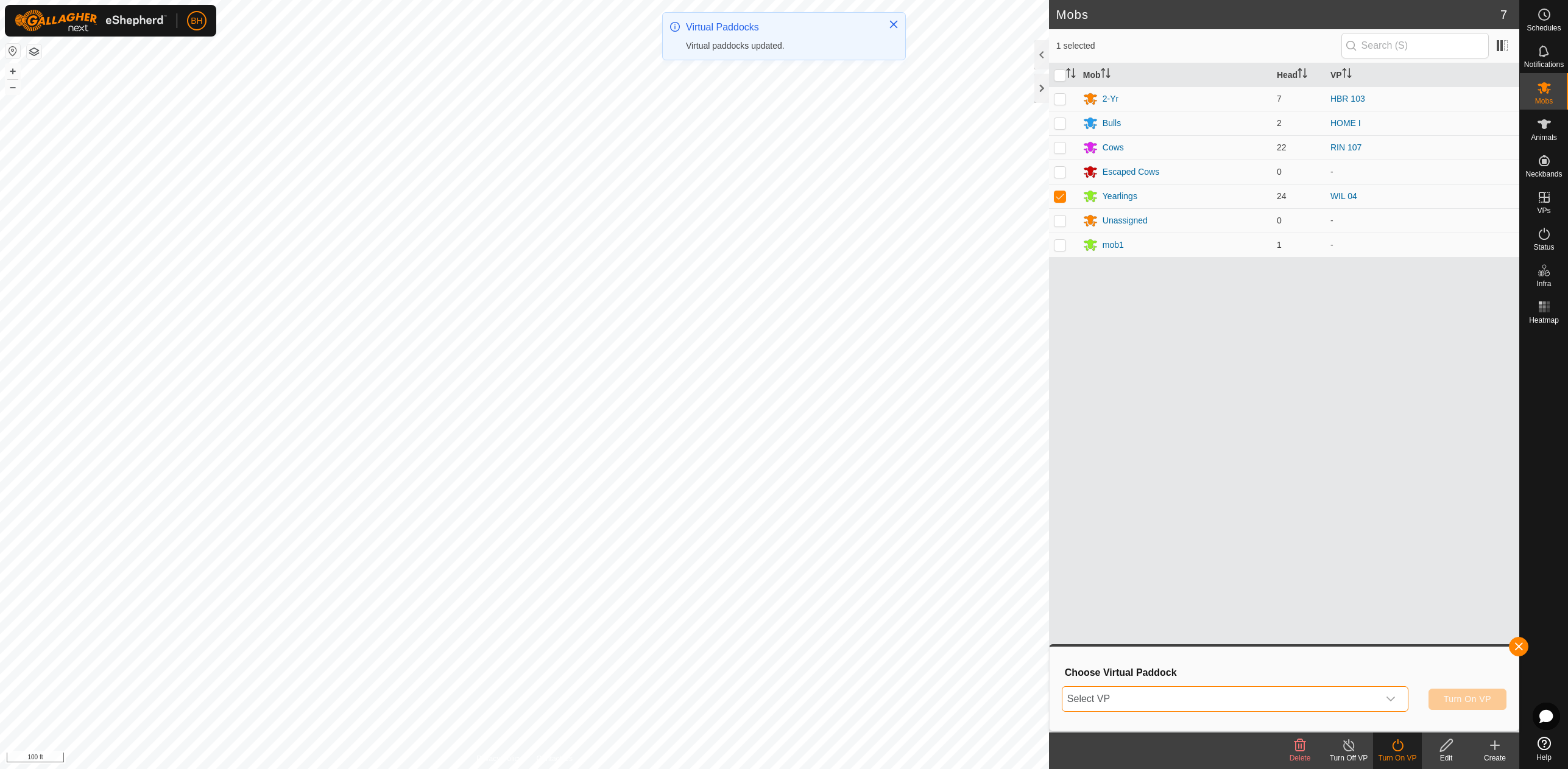
click at [1354, 697] on span "Select VP" at bounding box center [1221, 699] width 317 height 25
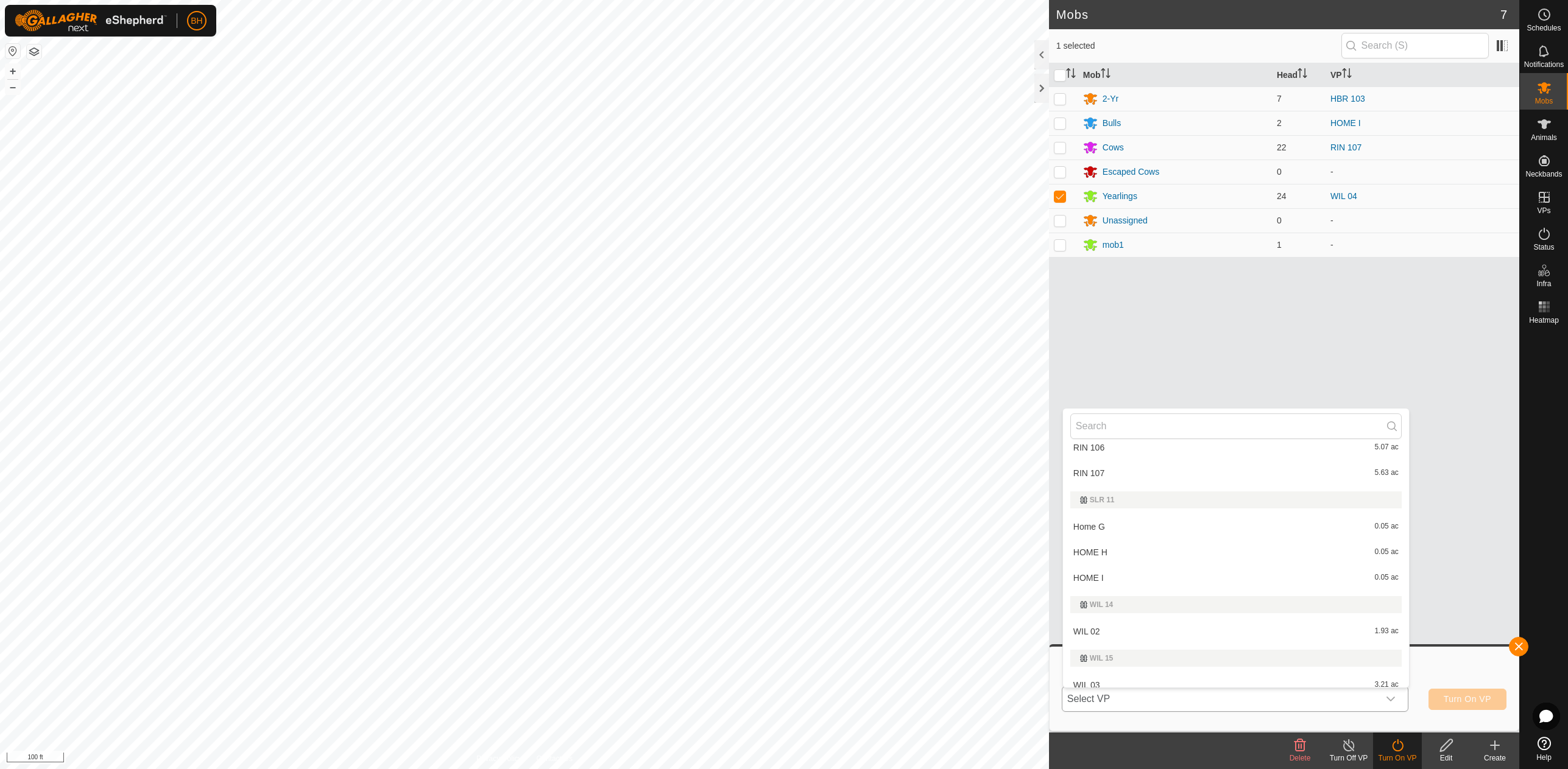
scroll to position [723, 0]
click at [1142, 674] on li "WIL 05 4.4 ac" at bounding box center [1236, 675] width 346 height 25
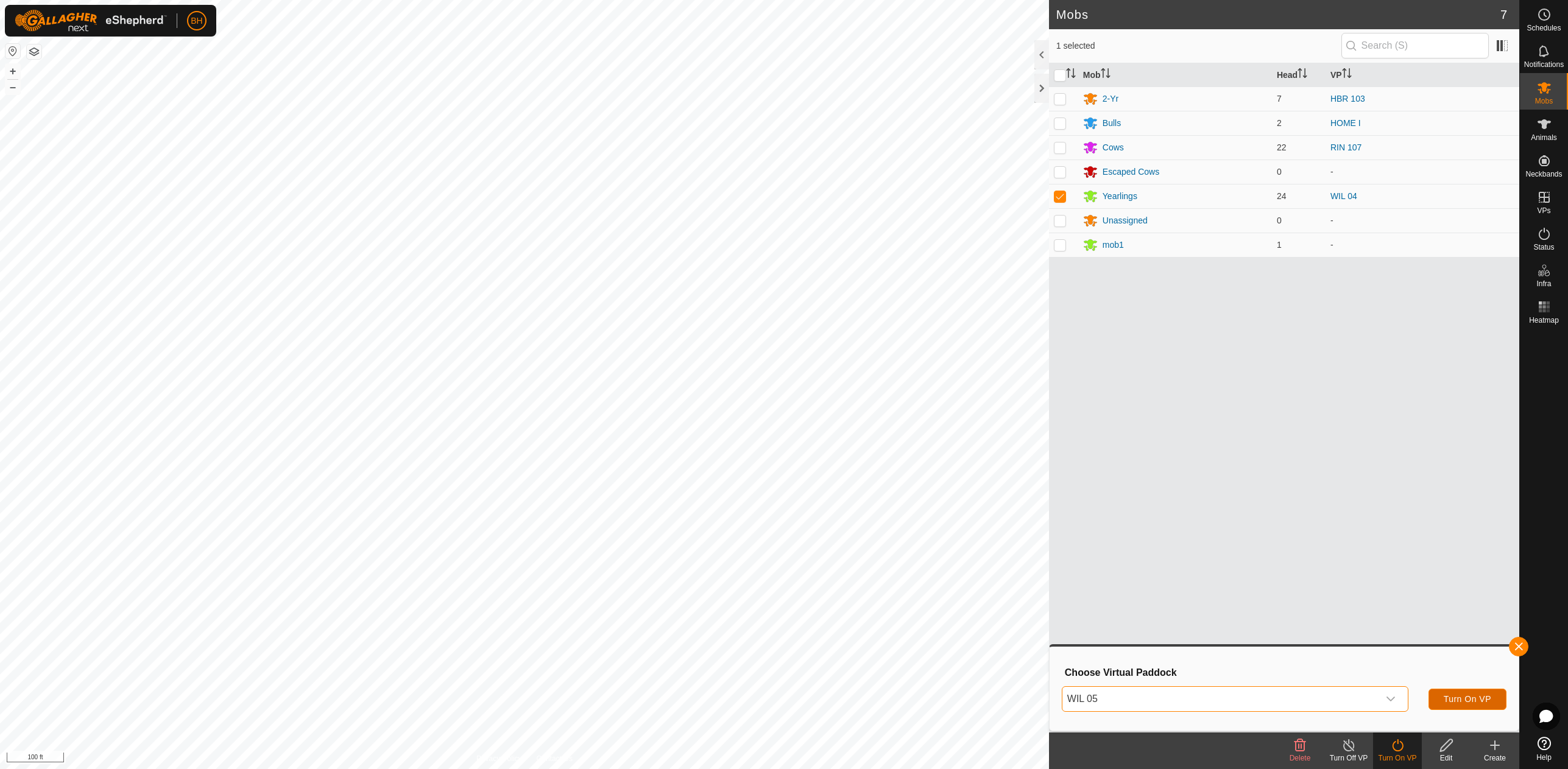
click at [1496, 698] on button "Turn On VP" at bounding box center [1467, 699] width 78 height 21
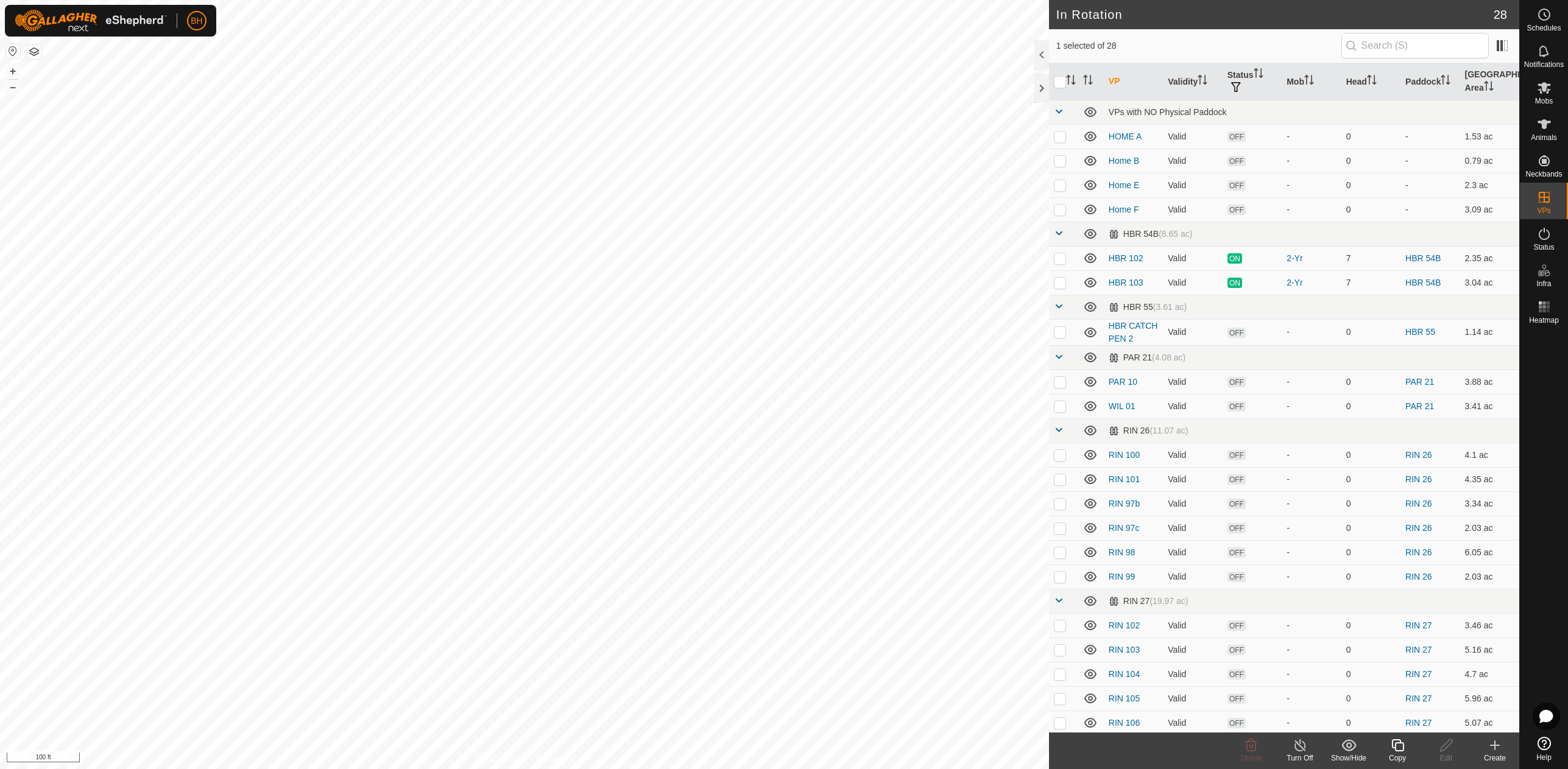
click at [1402, 752] on icon at bounding box center [1398, 745] width 15 height 15
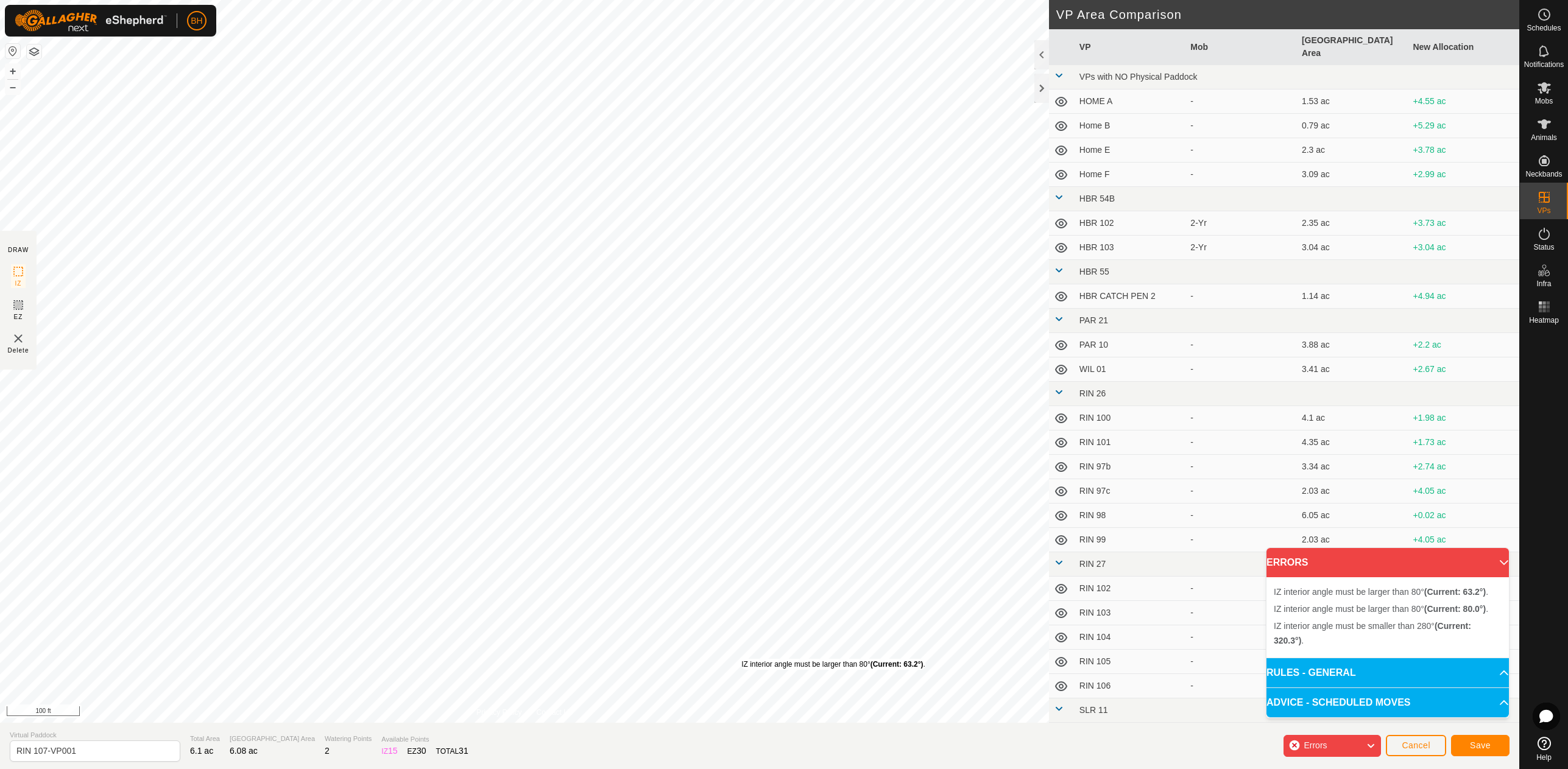
click at [742, 659] on div "IZ interior angle must be larger than 80° (Current: 63.2°) ." at bounding box center [834, 664] width 184 height 11
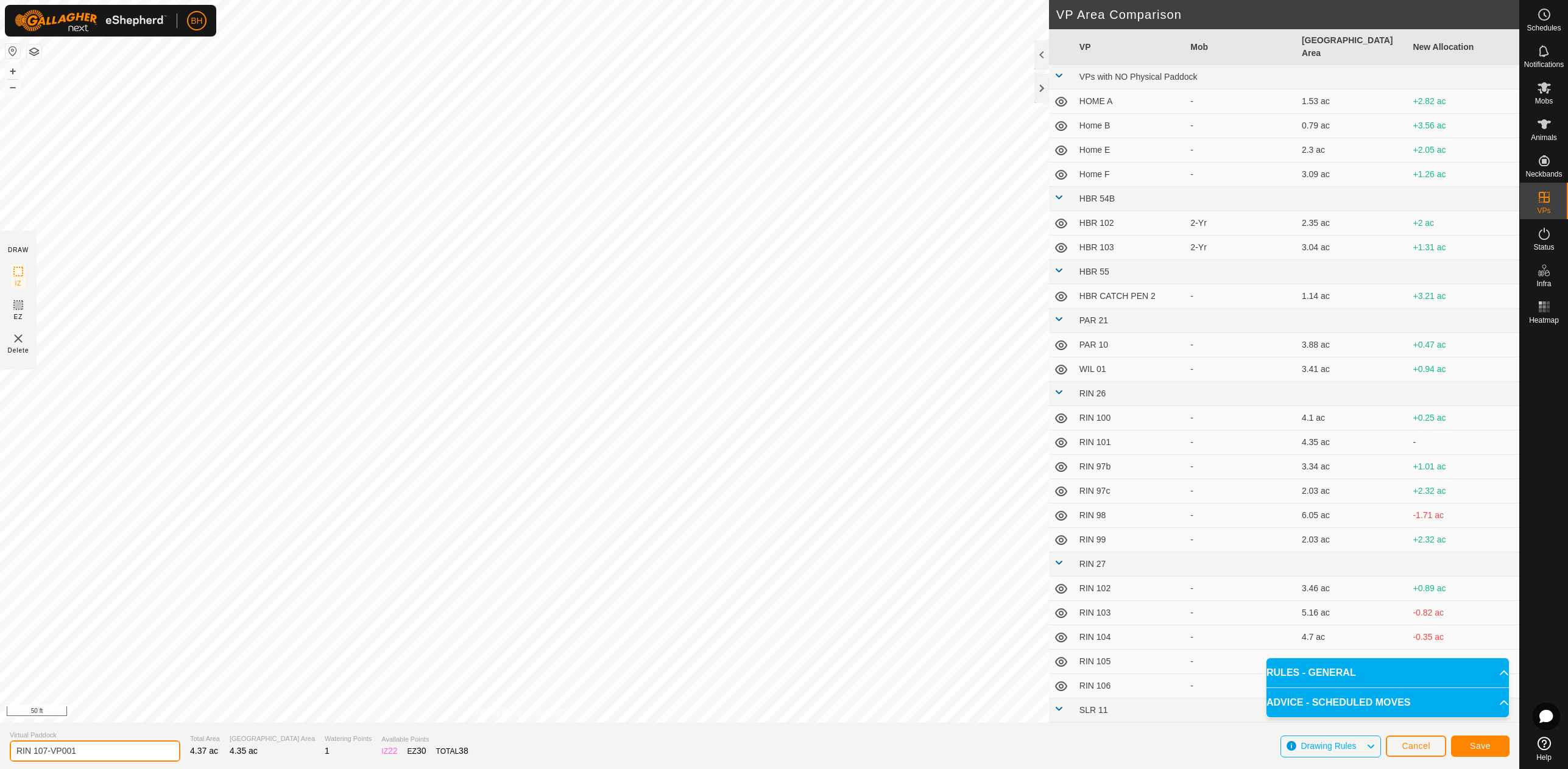
drag, startPoint x: 44, startPoint y: 754, endPoint x: 158, endPoint y: 766, distance: 114.6
click at [158, 766] on section "Virtual Paddock RIN 107-VP001 Total Area 4.37 ac Grazing Area 4.35 ac Watering …" at bounding box center [759, 746] width 1519 height 46
type input "RIN 108"
click at [1477, 746] on span "Save" at bounding box center [1480, 746] width 21 height 10
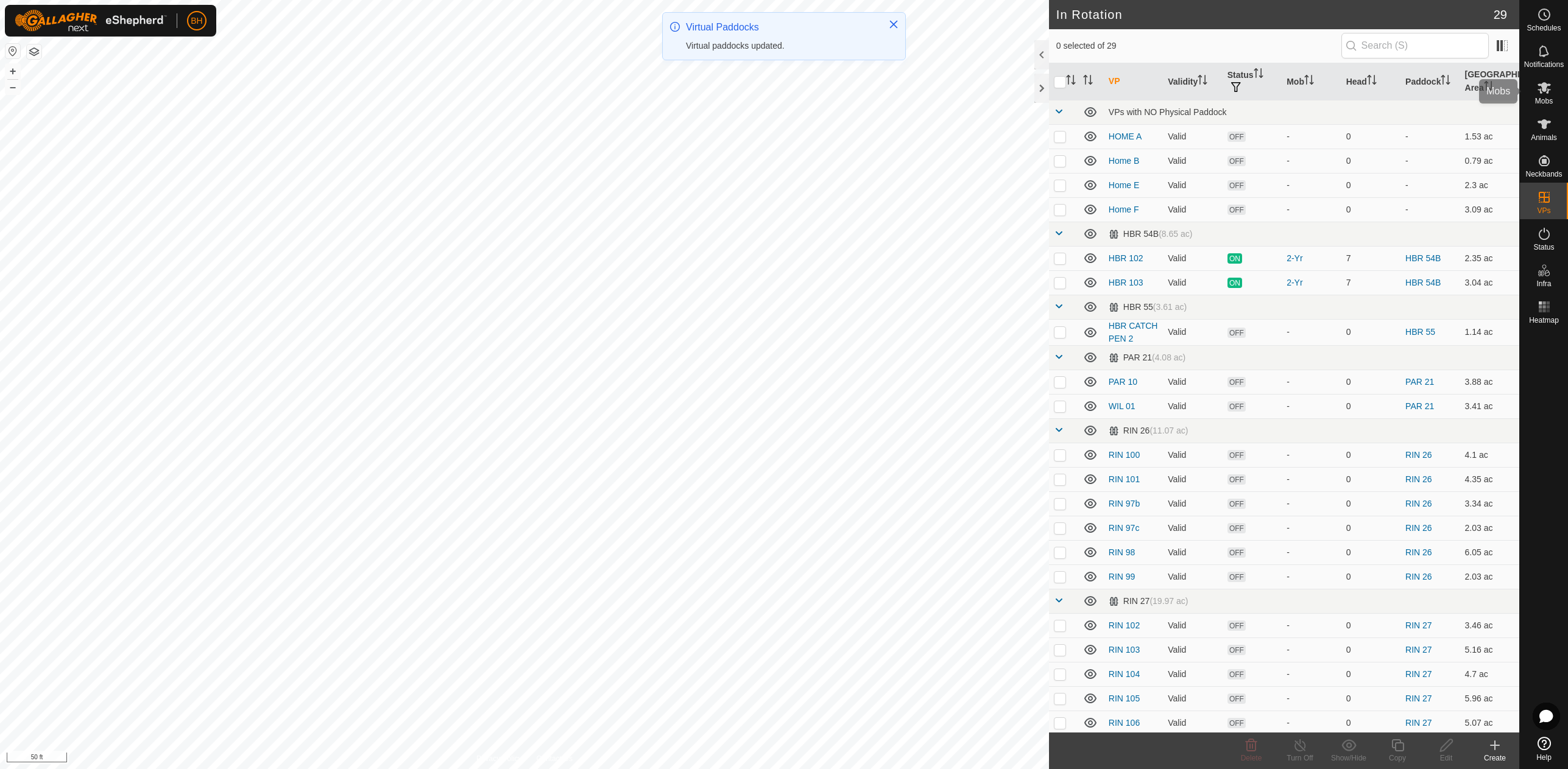
click at [1543, 88] on icon at bounding box center [1544, 87] width 13 height 11
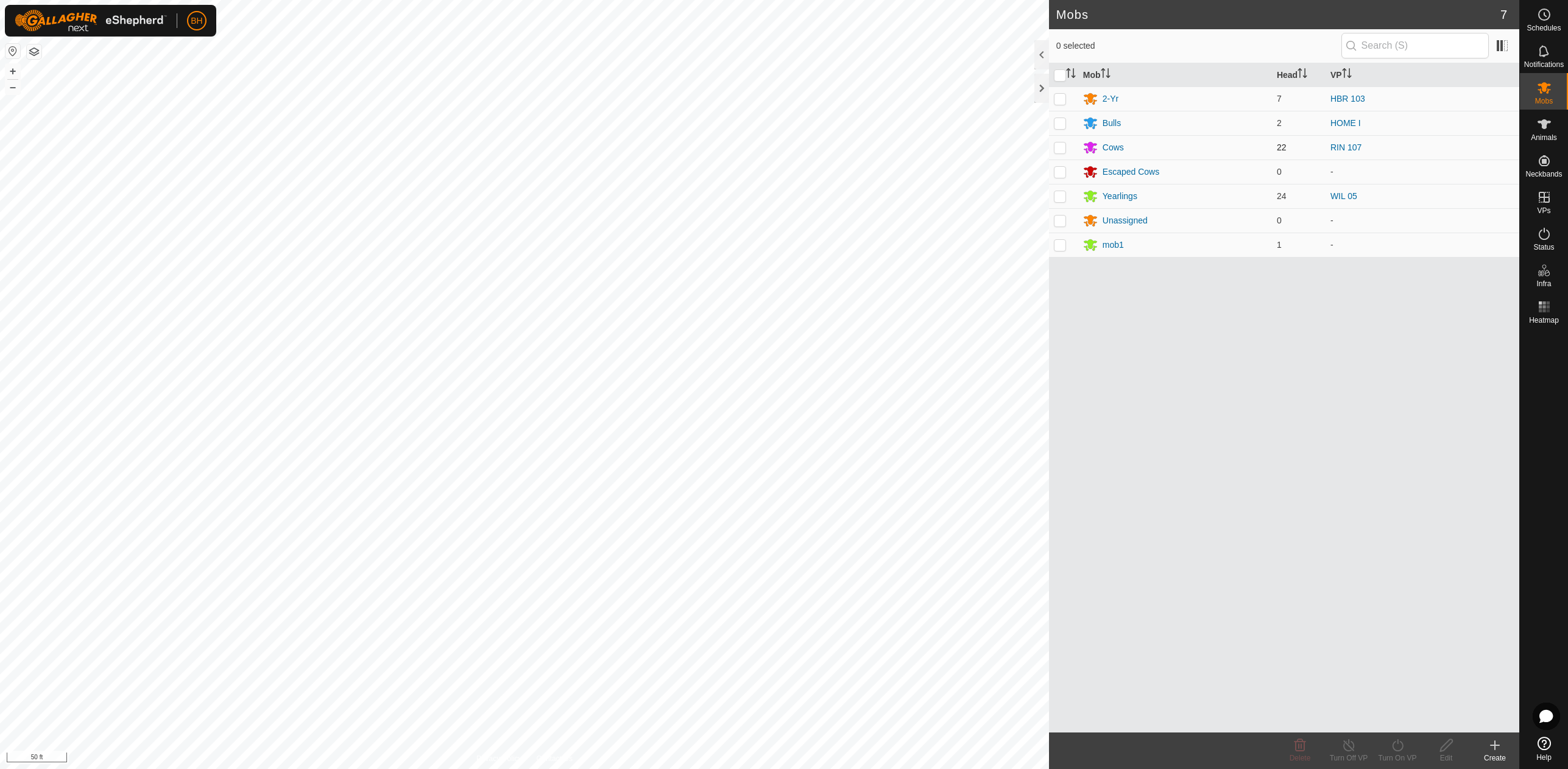
click at [1063, 149] on p-checkbox at bounding box center [1060, 147] width 12 height 10
checkbox input "true"
click at [1406, 748] on turn-on-svg-icon at bounding box center [1398, 745] width 49 height 15
click at [1408, 725] on link "Now" at bounding box center [1434, 718] width 121 height 25
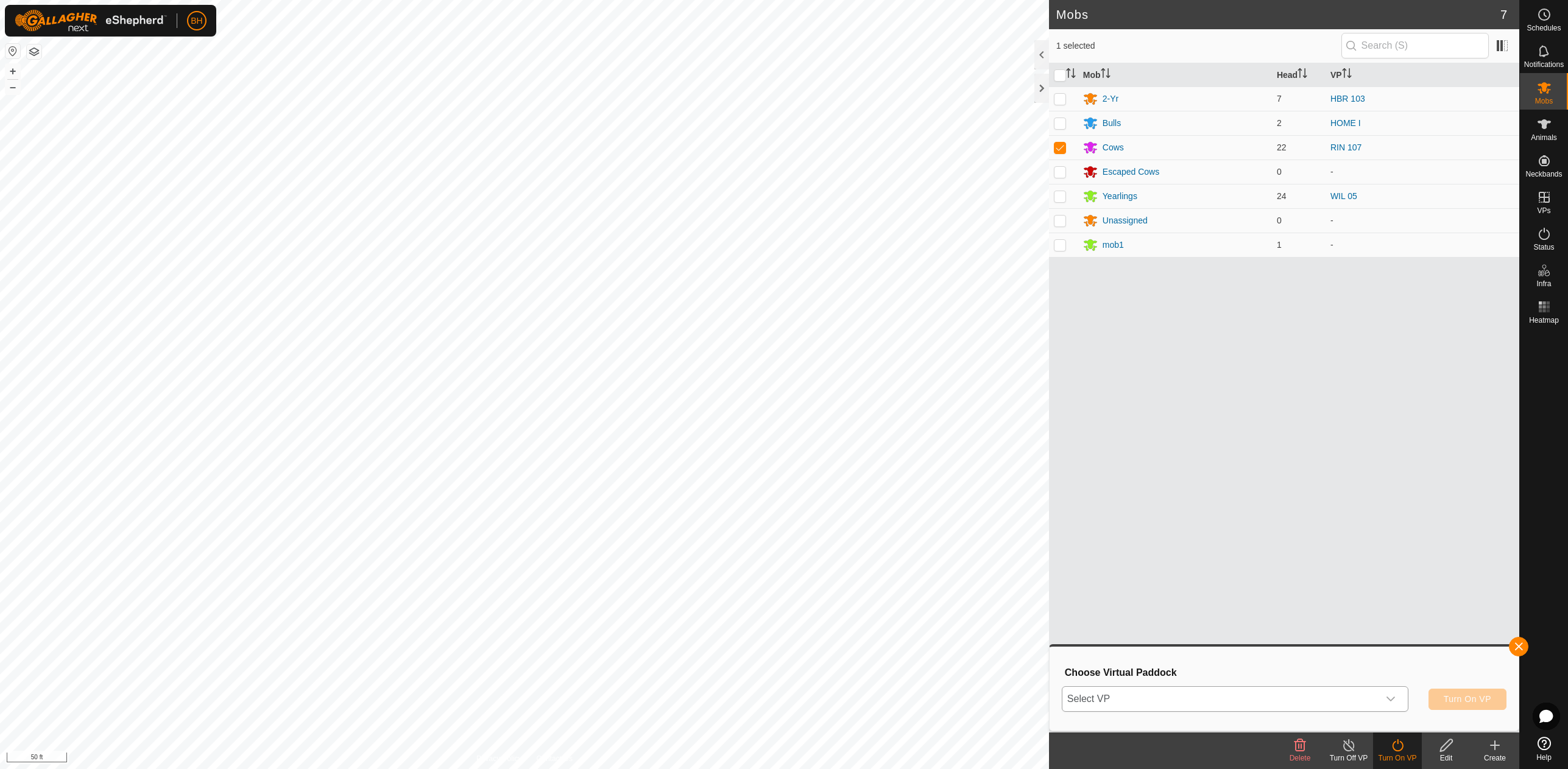
click at [1361, 706] on span "Select VP" at bounding box center [1221, 699] width 317 height 25
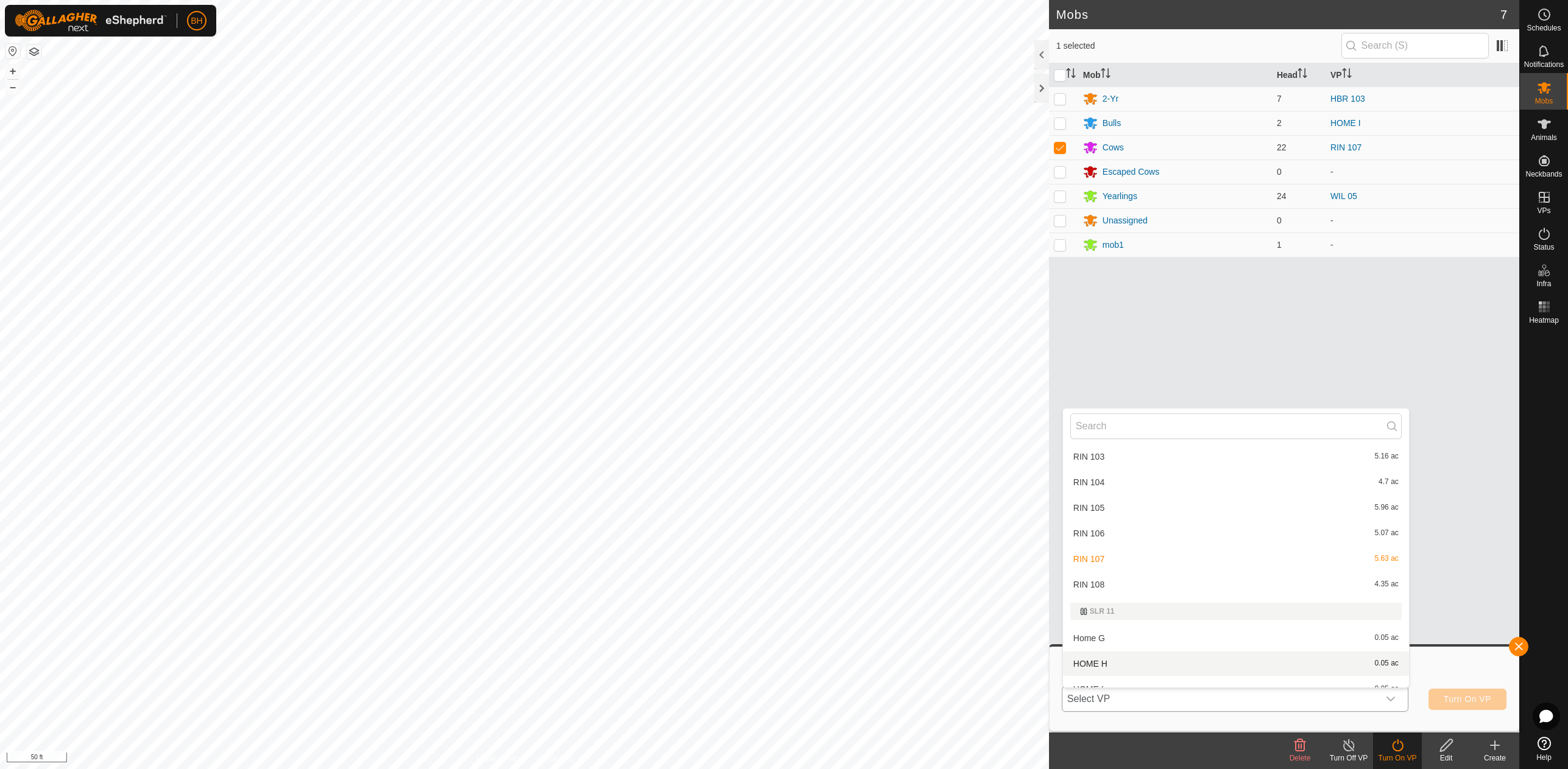
scroll to position [574, 0]
click at [1088, 590] on li "RIN 108 4.35 ac" at bounding box center [1236, 587] width 346 height 25
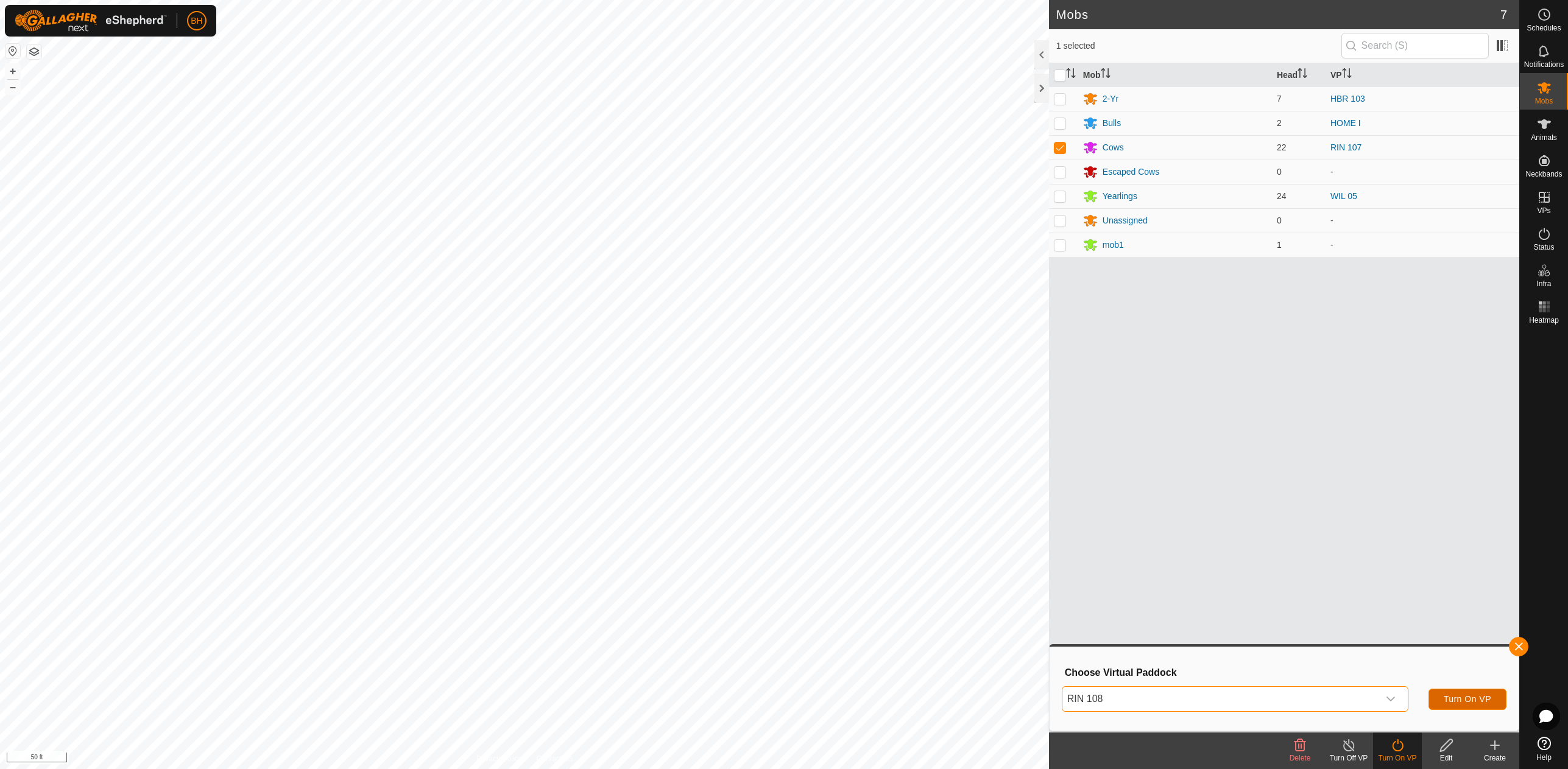
click at [1457, 697] on span "Turn On VP" at bounding box center [1467, 699] width 48 height 10
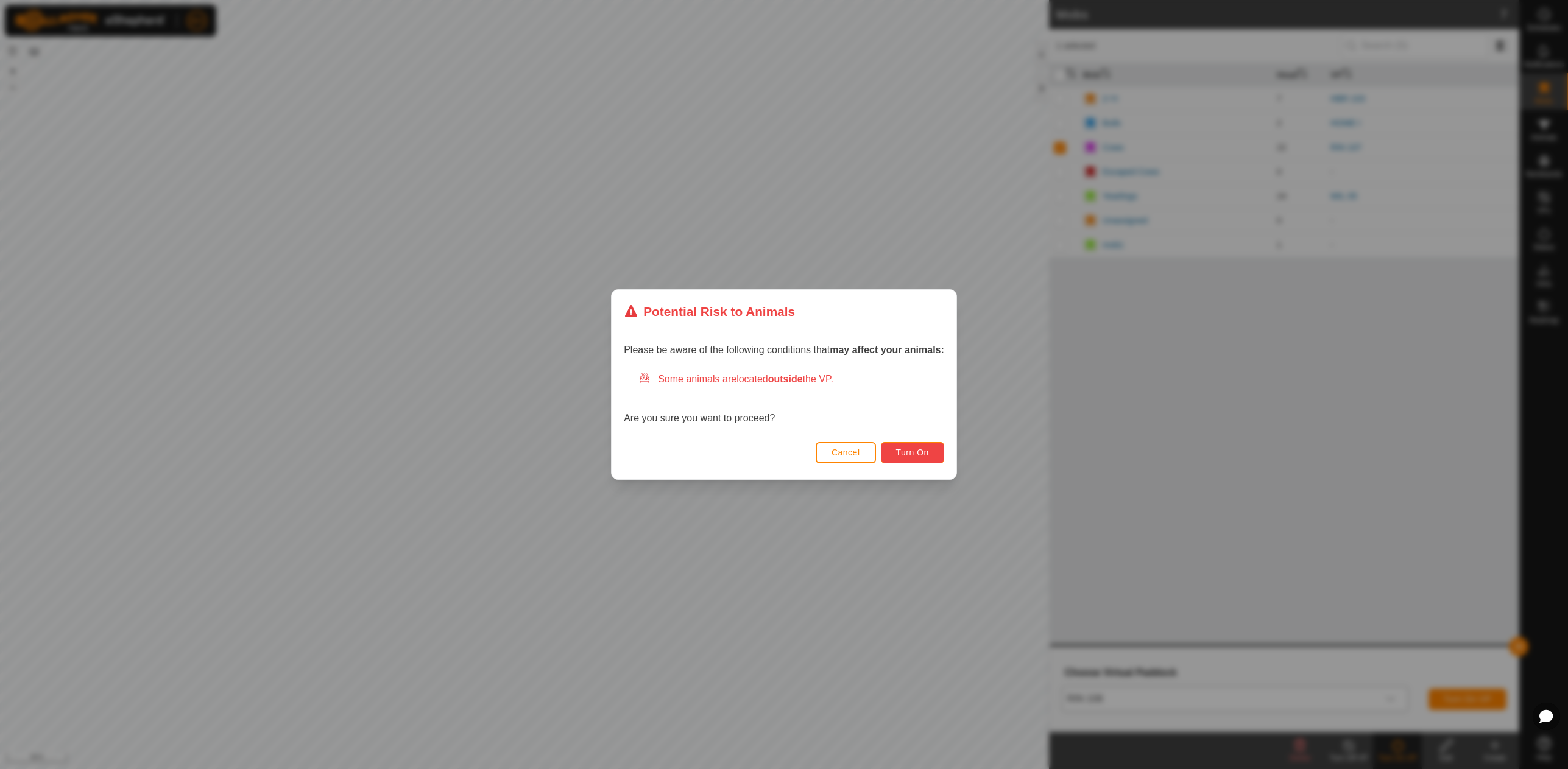
click at [934, 450] on button "Turn On" at bounding box center [913, 452] width 64 height 21
